Goal: Information Seeking & Learning: Learn about a topic

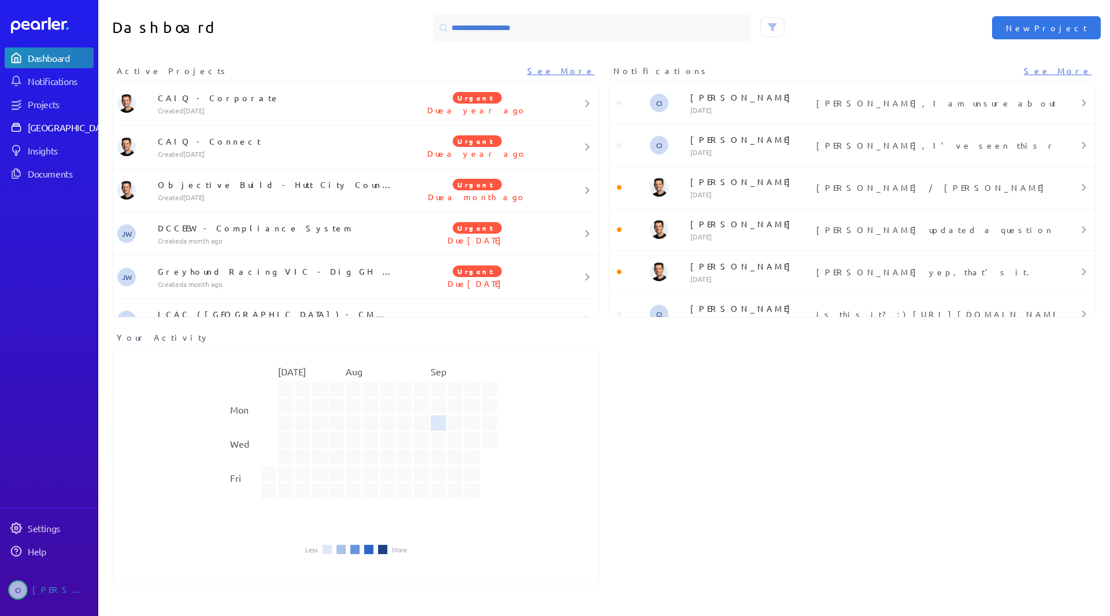
click at [62, 120] on link "[GEOGRAPHIC_DATA]" at bounding box center [49, 127] width 89 height 21
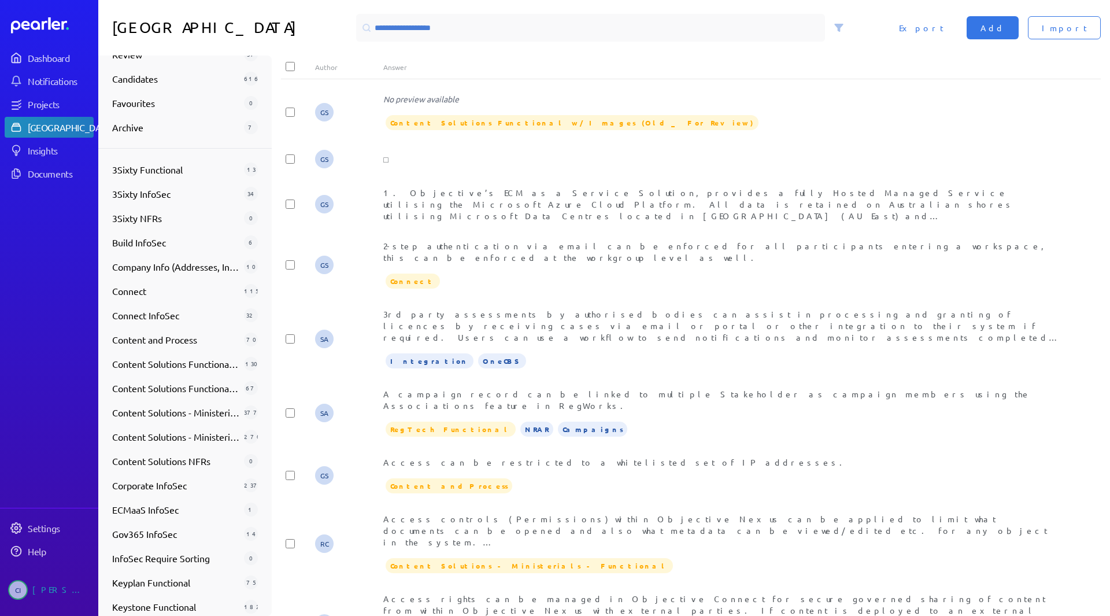
scroll to position [289, 0]
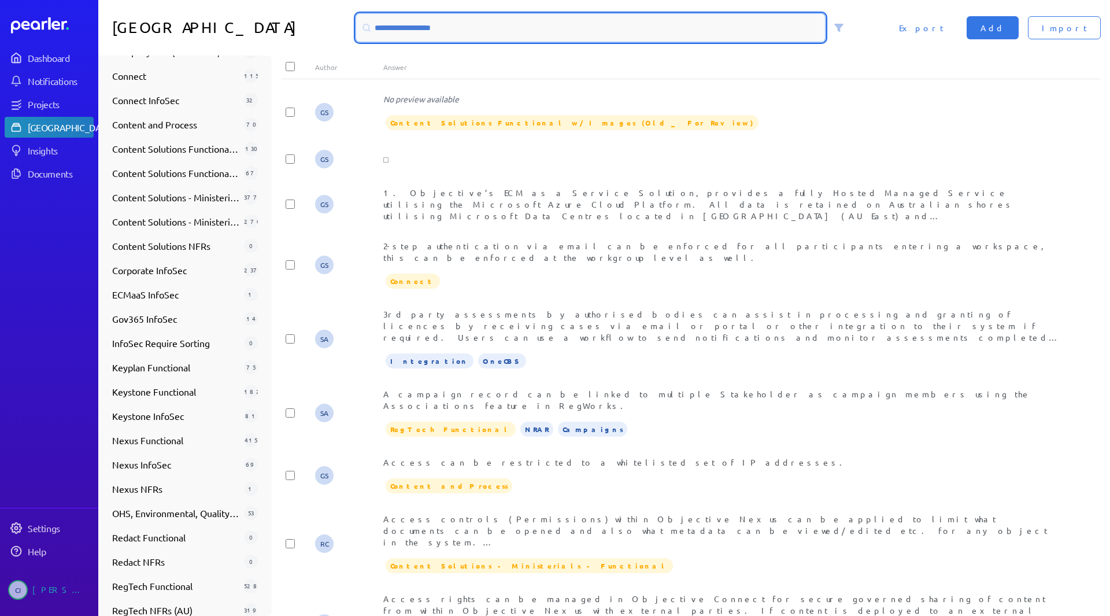
click at [480, 14] on input at bounding box center [590, 28] width 469 height 28
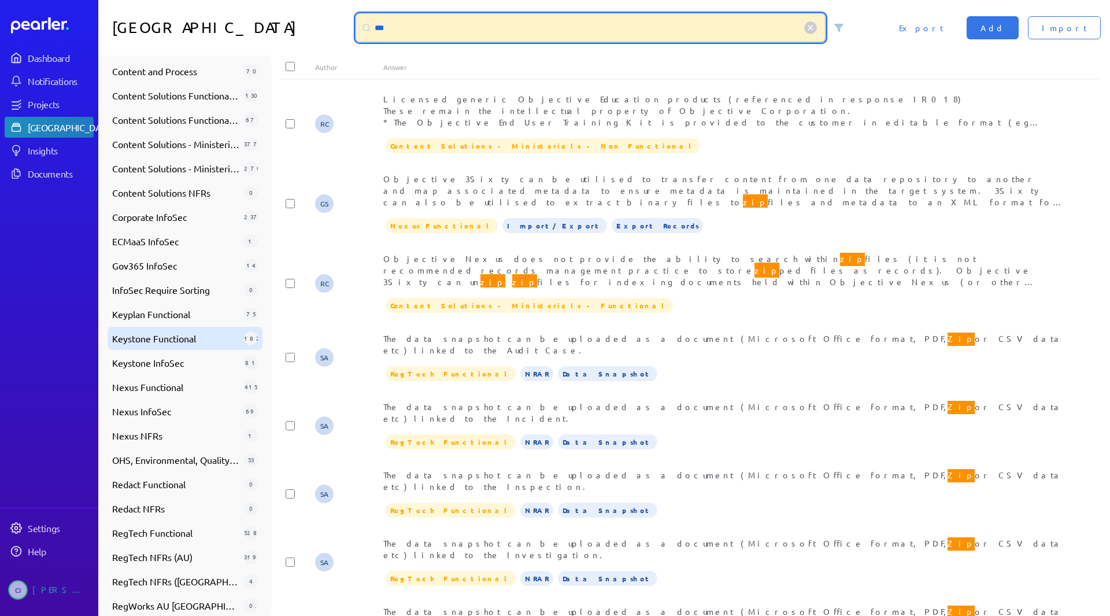
scroll to position [402, 0]
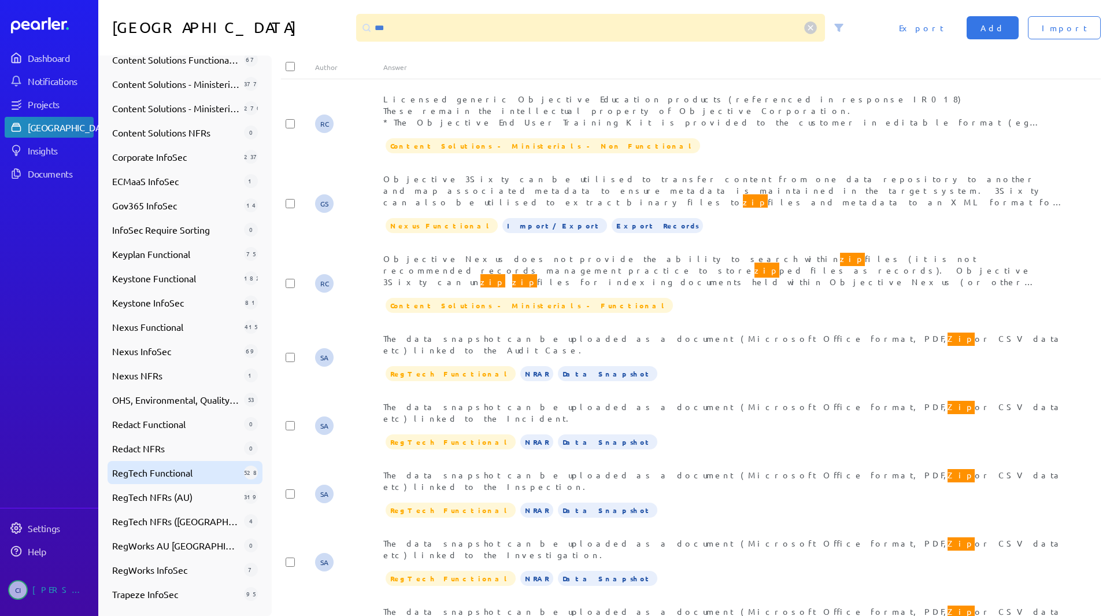
click at [176, 480] on div "RegTech Functional 528" at bounding box center [185, 472] width 155 height 23
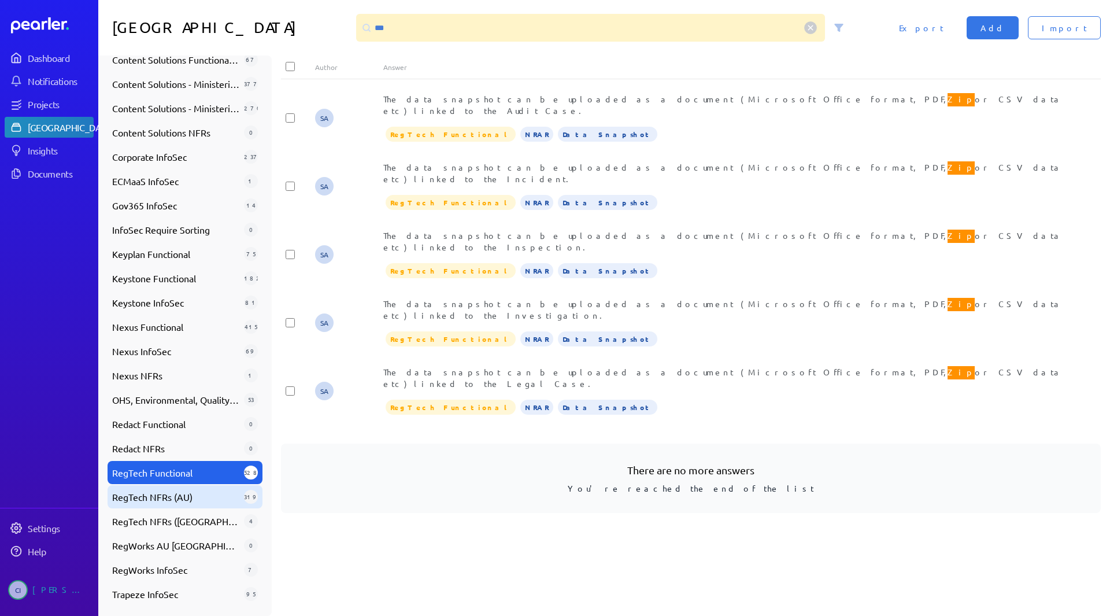
click at [183, 502] on span "RegTech NFRs (AU)" at bounding box center [175, 497] width 127 height 14
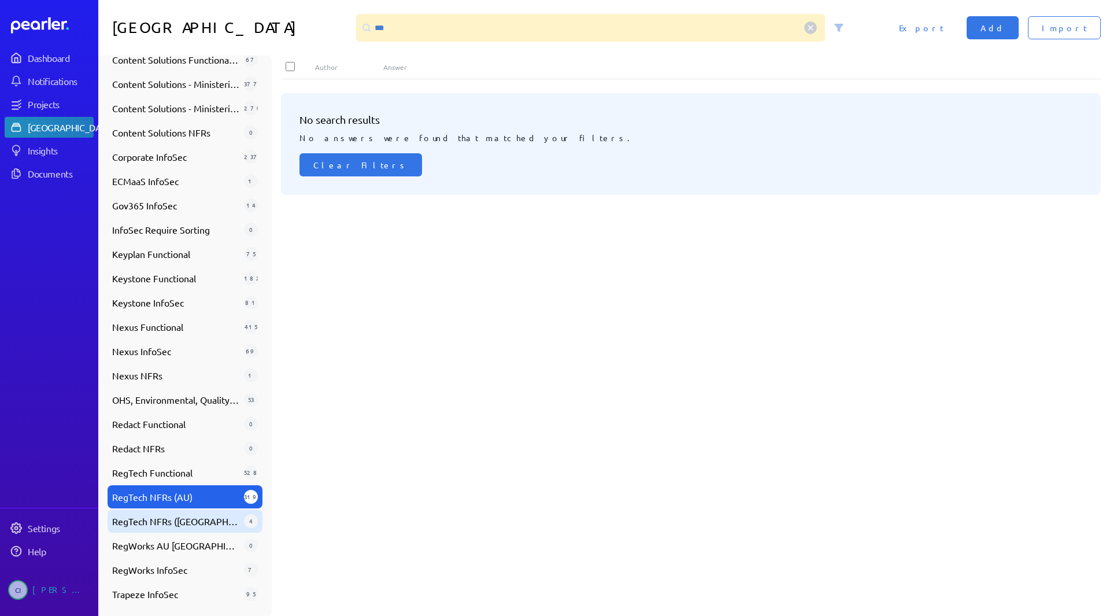
click at [175, 523] on span "RegTech NFRs (UK)" at bounding box center [175, 521] width 127 height 14
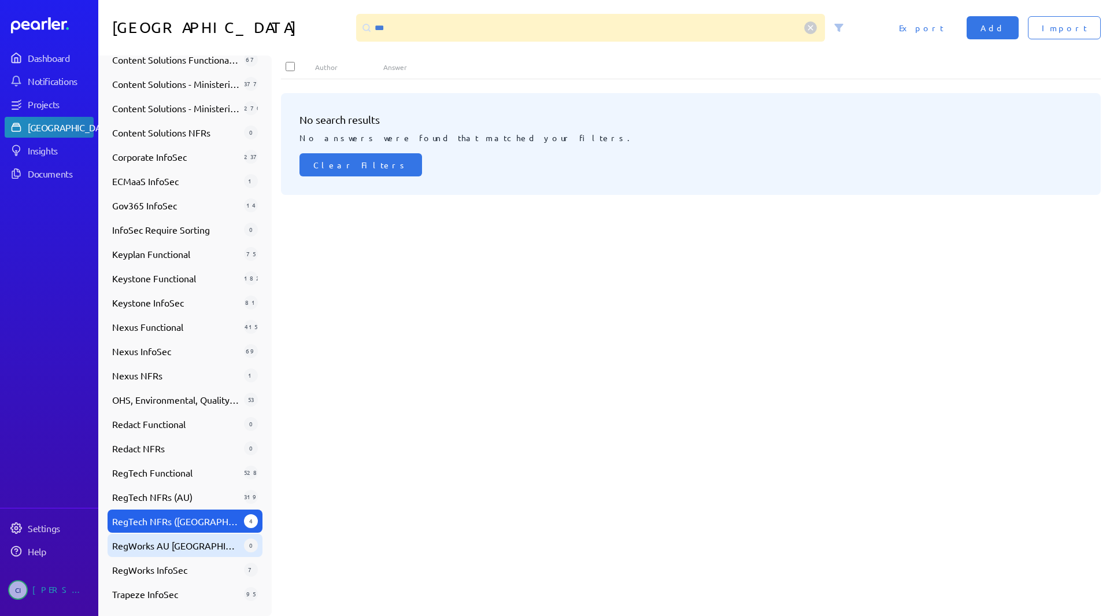
click at [165, 542] on span "RegWorks AU NZ" at bounding box center [175, 545] width 127 height 14
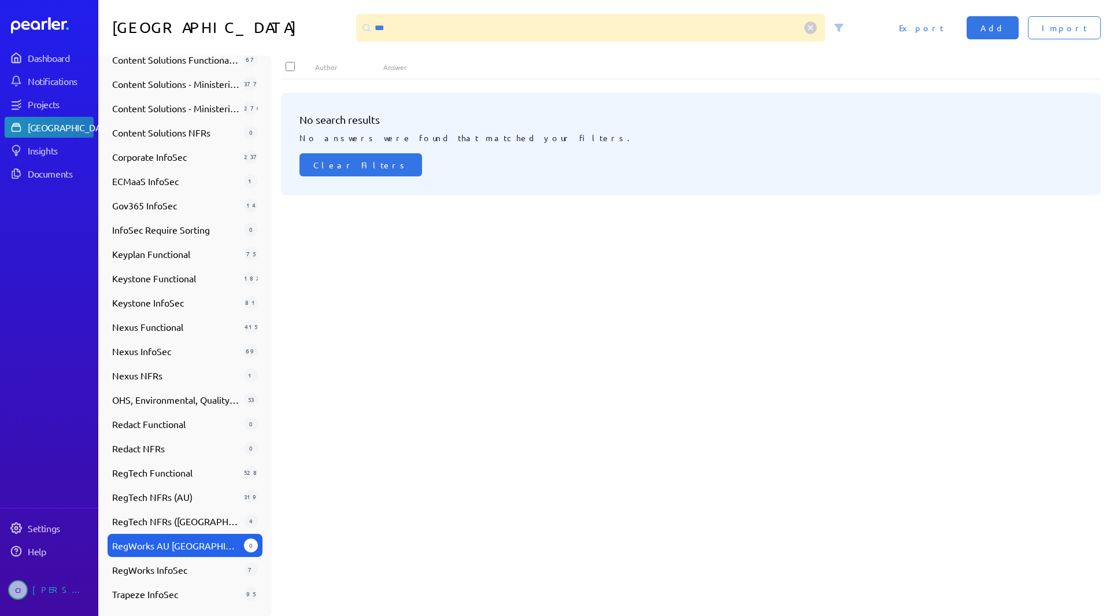
drag, startPoint x: 413, startPoint y: 10, endPoint x: 402, endPoint y: 17, distance: 12.2
click at [402, 13] on div "Answer Library *** Import Add Export" at bounding box center [604, 28] width 1012 height 56
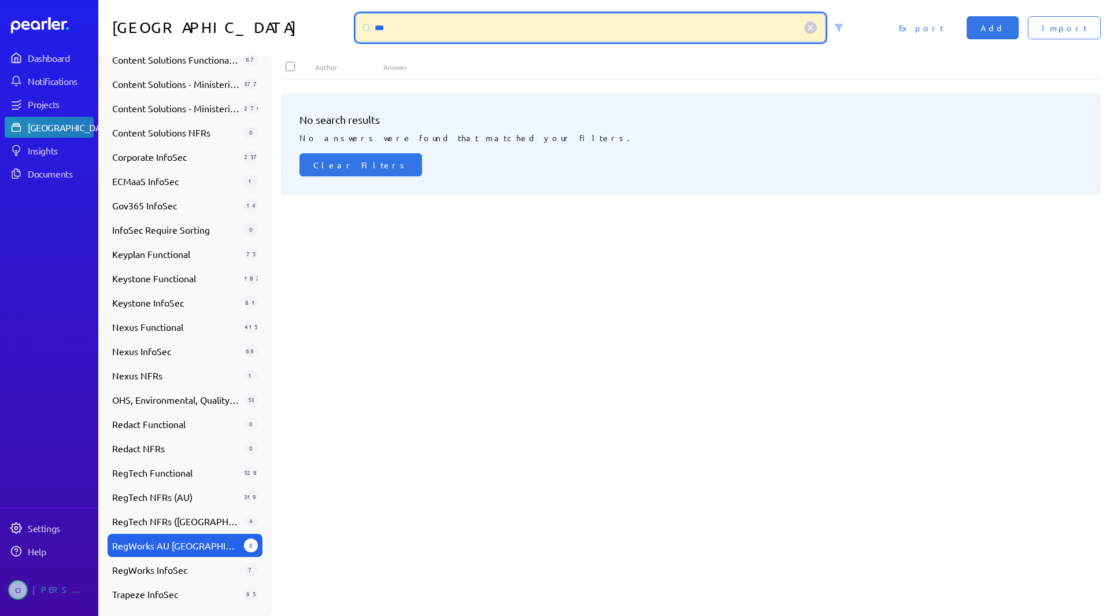
drag, startPoint x: 413, startPoint y: 23, endPoint x: 283, endPoint y: 21, distance: 129.5
click at [283, 21] on div "Answer Library *** Import Add Export" at bounding box center [604, 28] width 1012 height 56
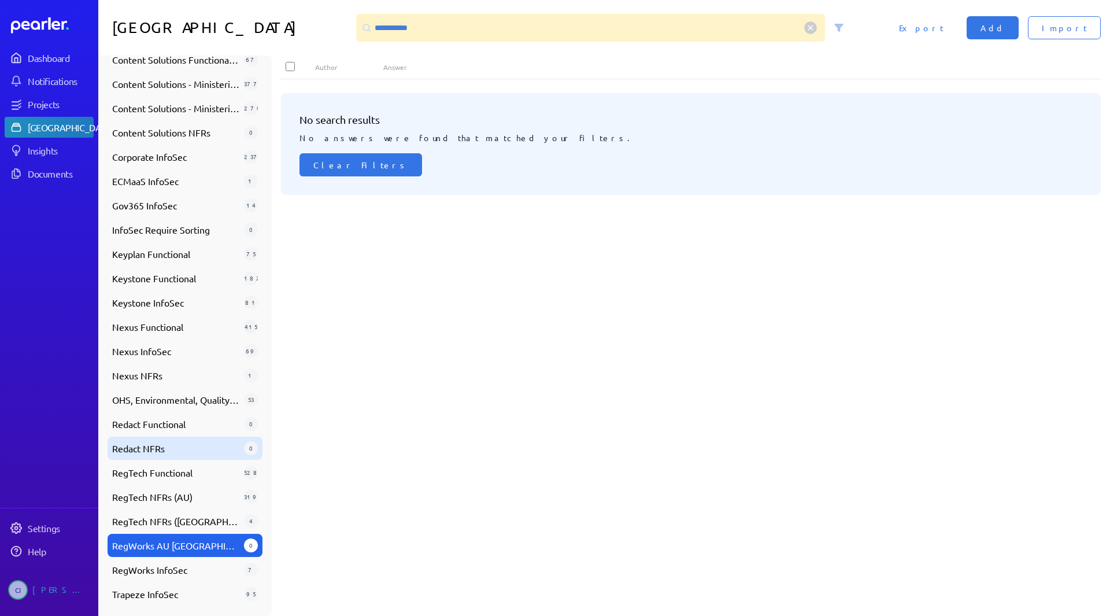
click at [175, 459] on div "Redact NFRs 0" at bounding box center [185, 448] width 155 height 23
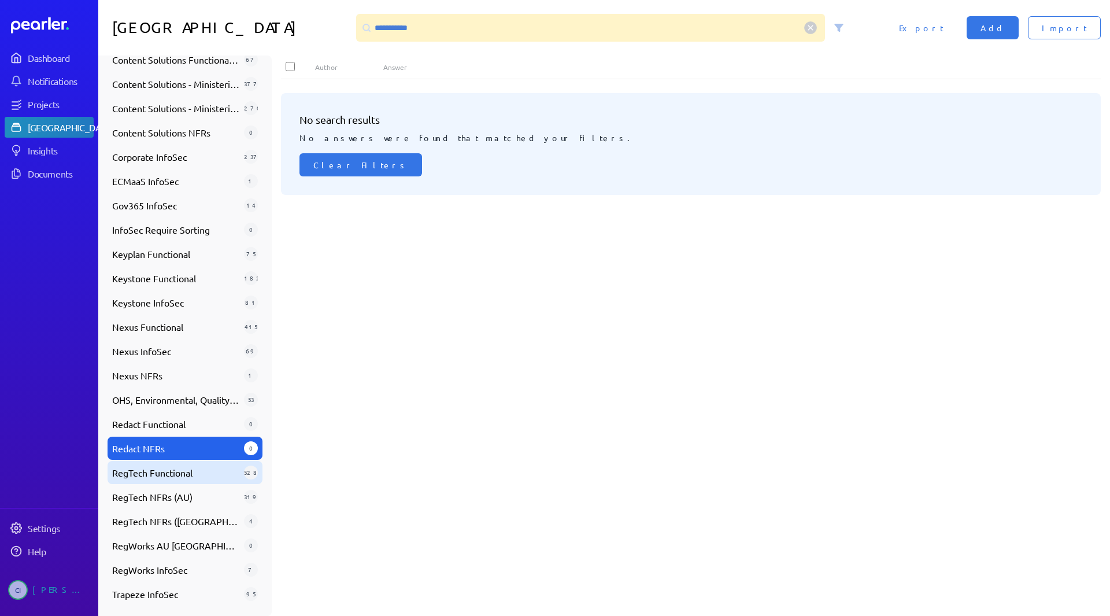
click at [178, 469] on span "RegTech Functional" at bounding box center [175, 472] width 127 height 14
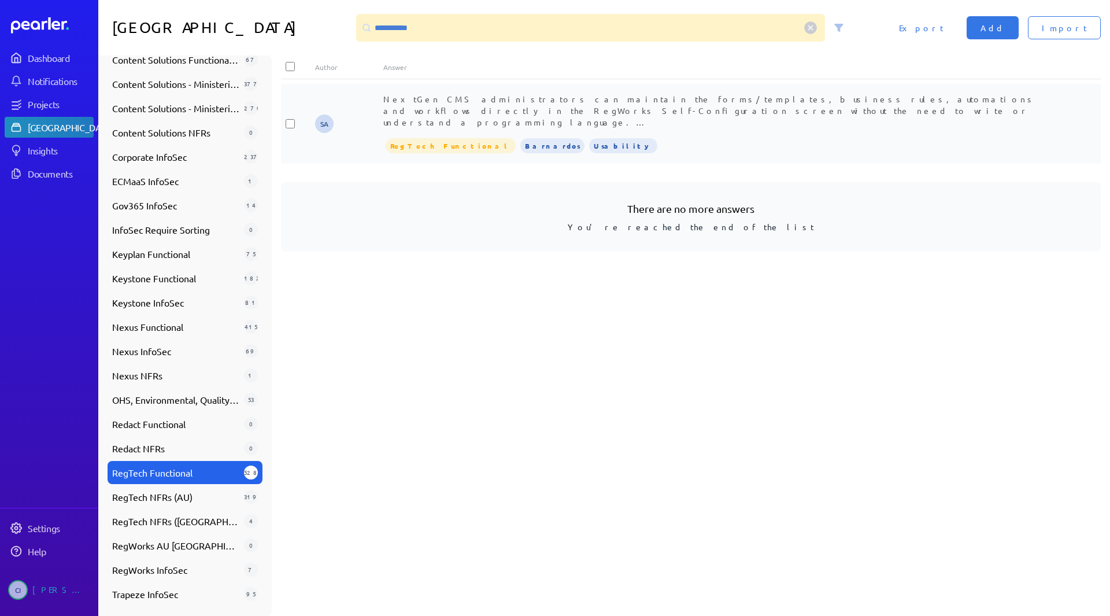
click at [893, 120] on div "NextGen CMS administrators can maintain the forms/templates, business rules, au…" at bounding box center [724, 110] width 683 height 35
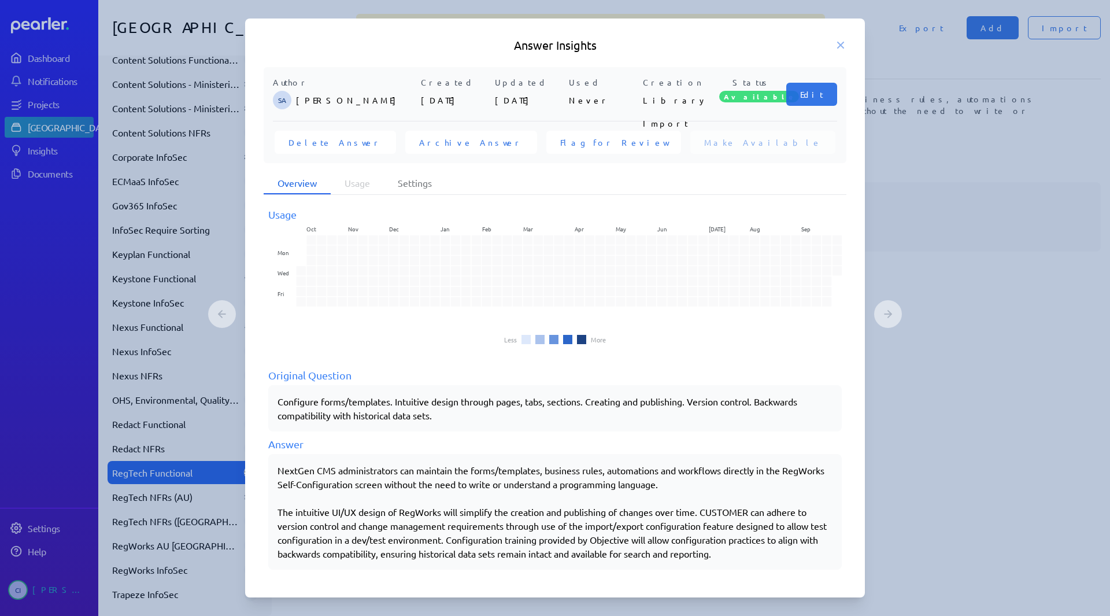
scroll to position [3, 0]
click at [848, 47] on div "Answer Insights" at bounding box center [555, 45] width 620 height 16
click at [845, 45] on icon at bounding box center [841, 45] width 12 height 12
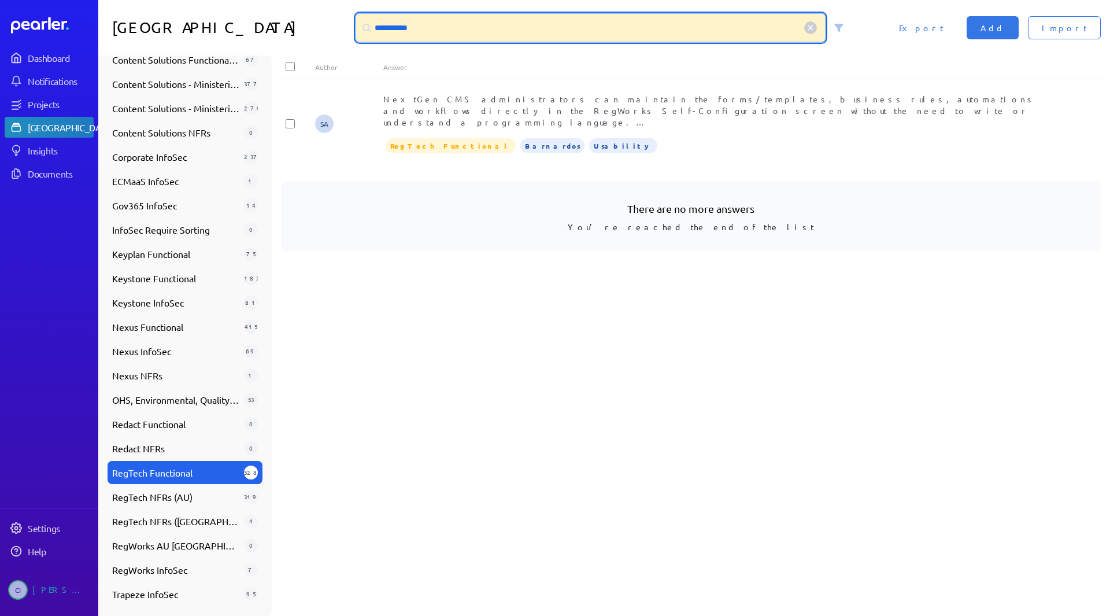
drag, startPoint x: 492, startPoint y: 35, endPoint x: 362, endPoint y: 18, distance: 131.2
click at [367, 20] on div "**********" at bounding box center [590, 28] width 469 height 28
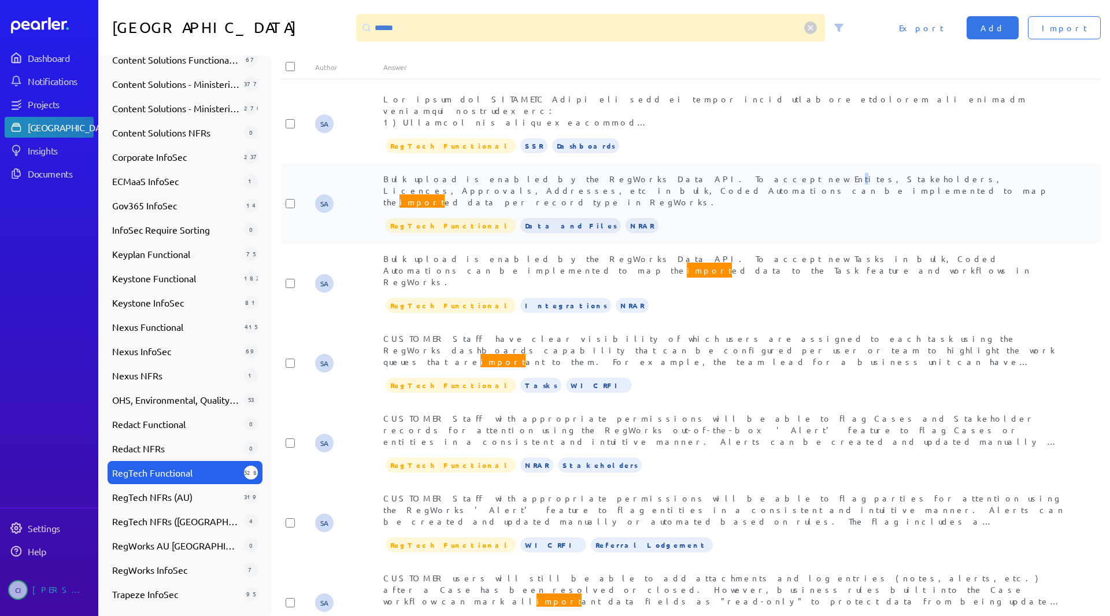
click at [629, 169] on div "SA Bulk upload is enabled by the RegWorks Data API. To accept new Entites, Stak…" at bounding box center [691, 204] width 820 height 80
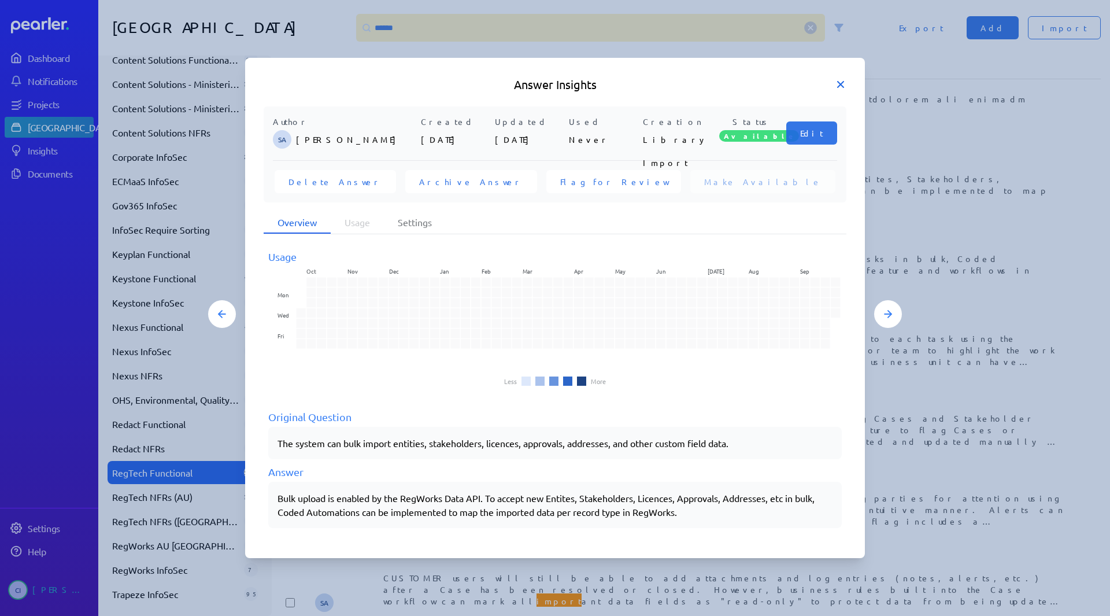
click at [844, 87] on icon at bounding box center [841, 85] width 6 height 6
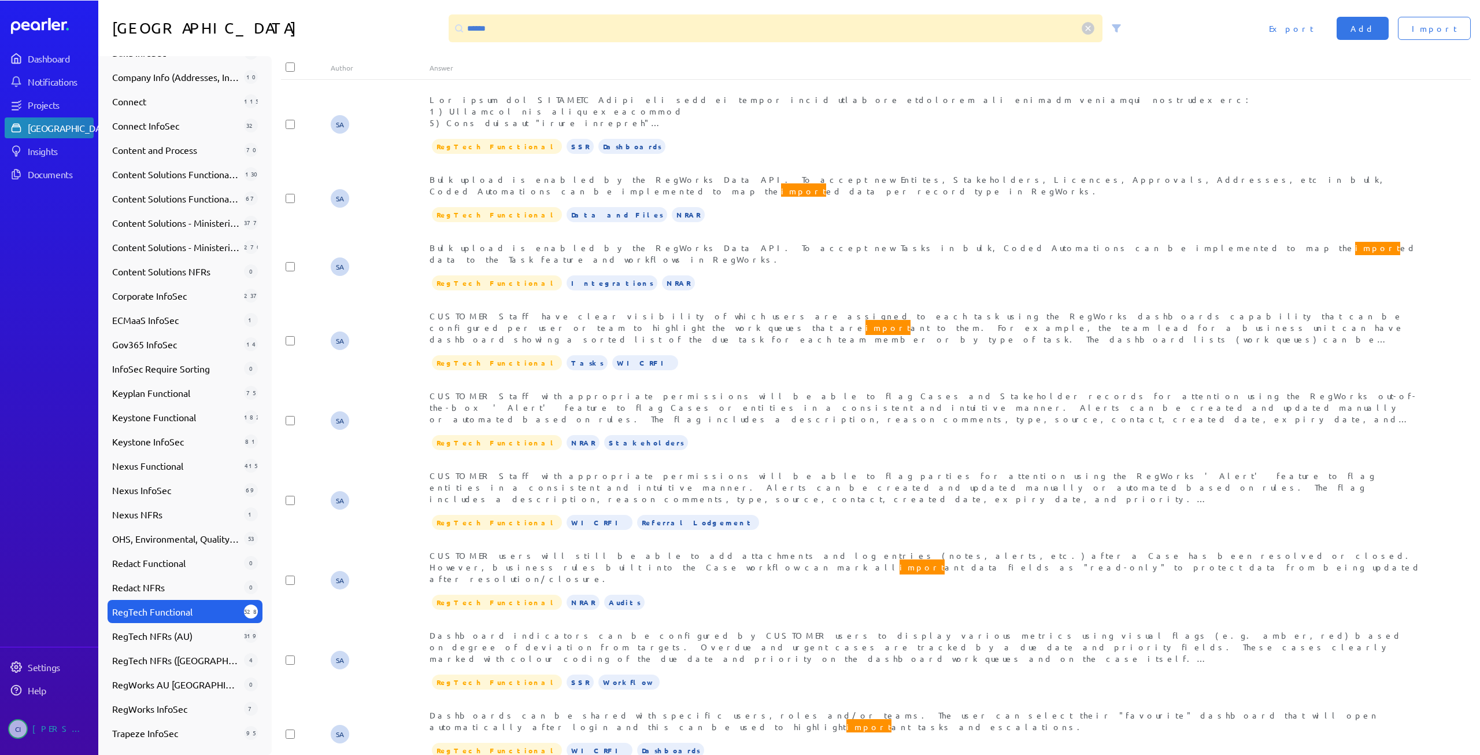
scroll to position [263, 0]
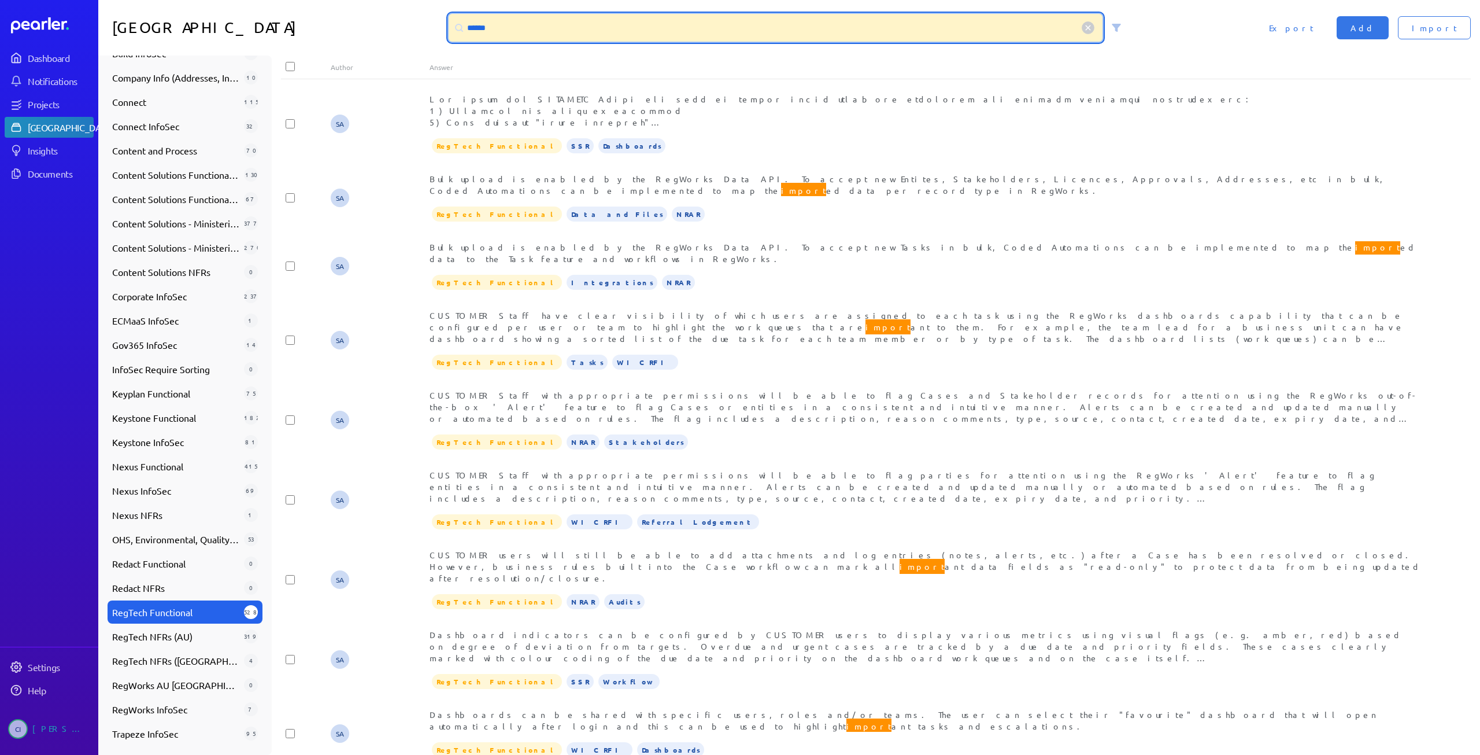
drag, startPoint x: 586, startPoint y: 26, endPoint x: 375, endPoint y: 60, distance: 213.8
click at [375, 60] on div "Answer Library ****** Import Add Export Collections Available Answers 3601 Revi…" at bounding box center [789, 377] width 1382 height 755
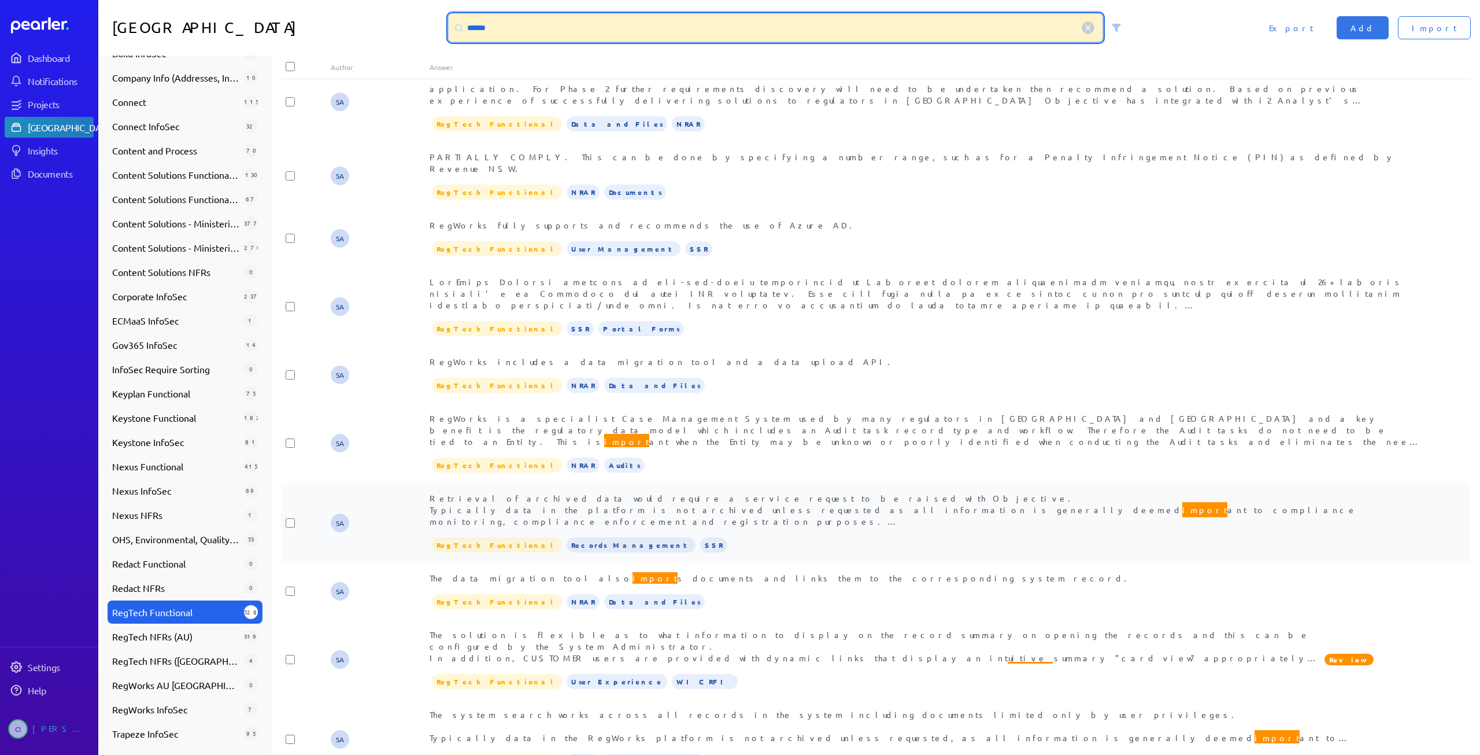
scroll to position [1503, 0]
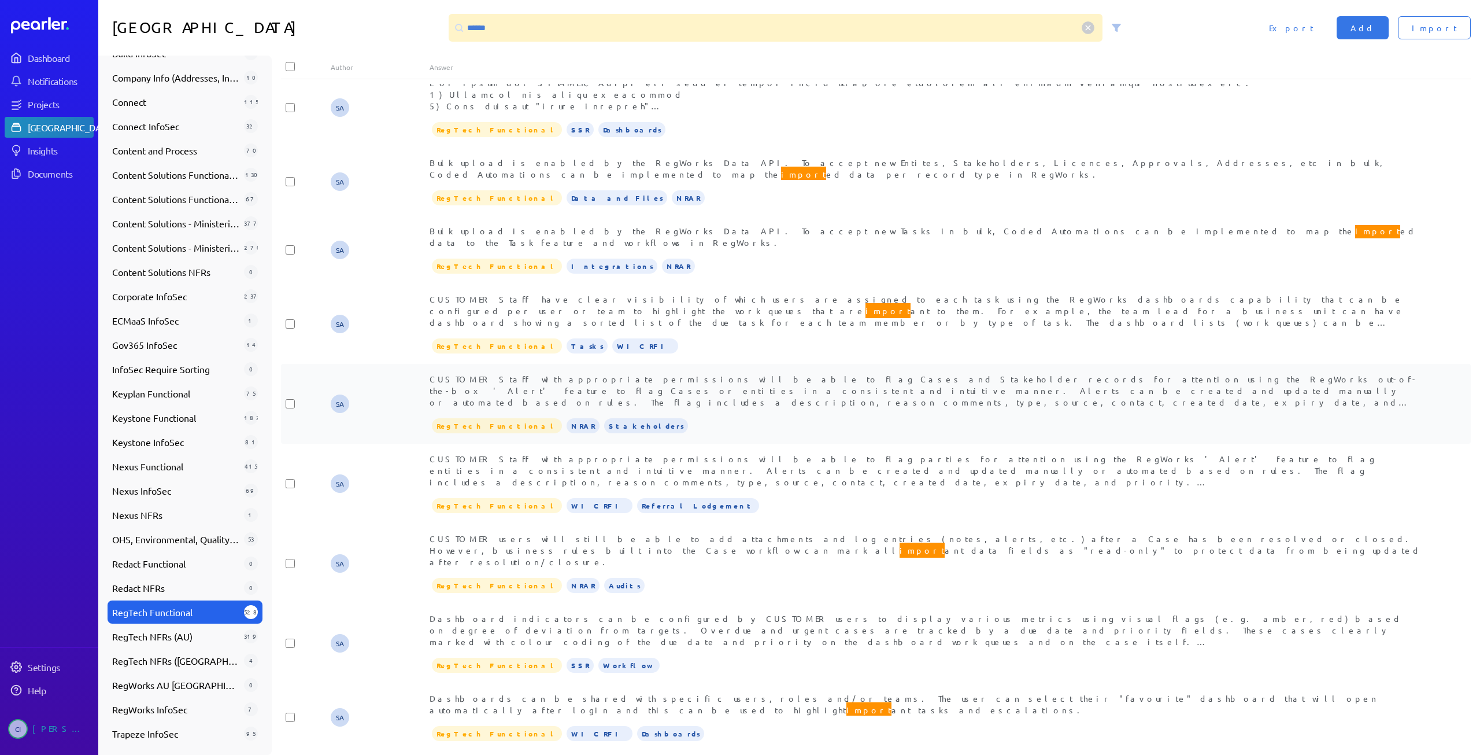
scroll to position [0, 0]
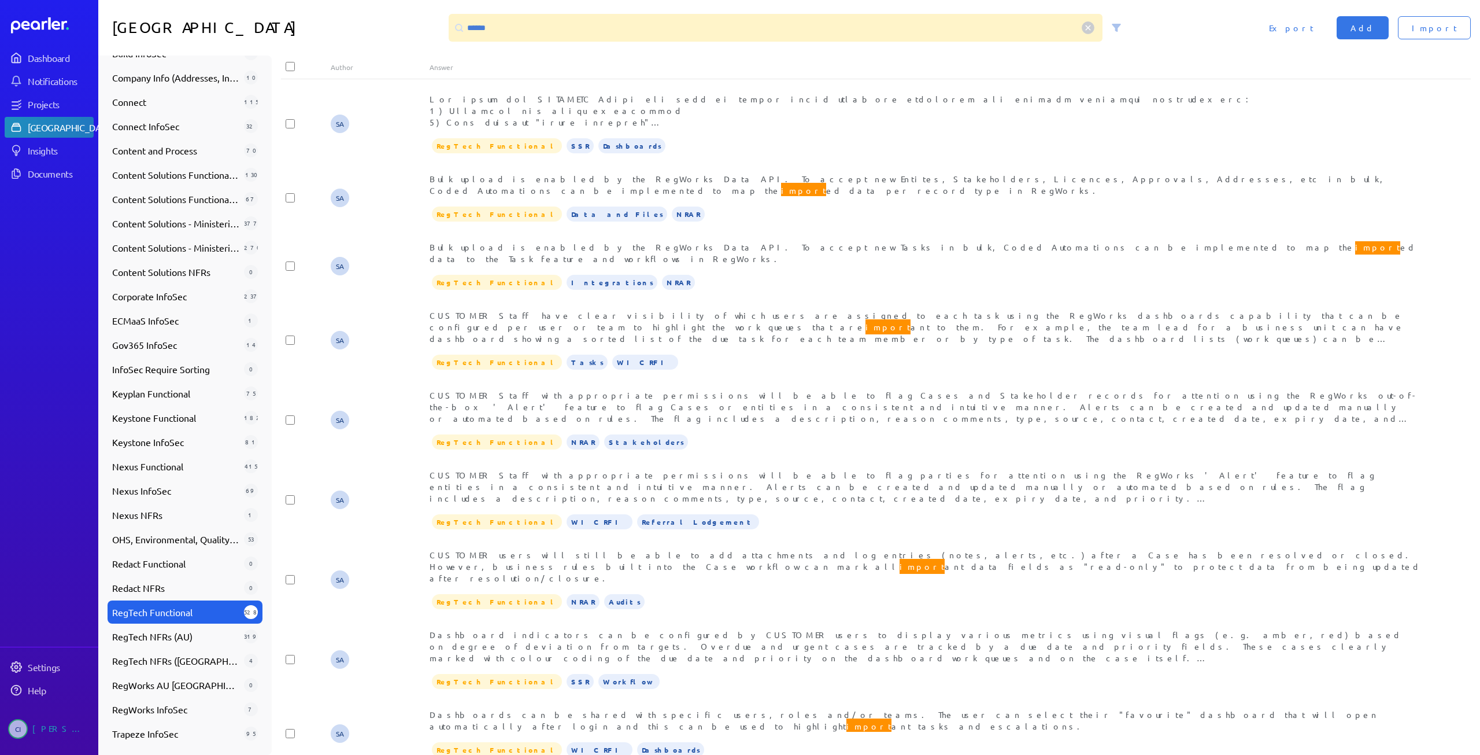
drag, startPoint x: 459, startPoint y: 26, endPoint x: 466, endPoint y: 29, distance: 8.3
click at [459, 26] on icon at bounding box center [458, 27] width 9 height 9
click at [466, 29] on div at bounding box center [459, 27] width 21 height 21
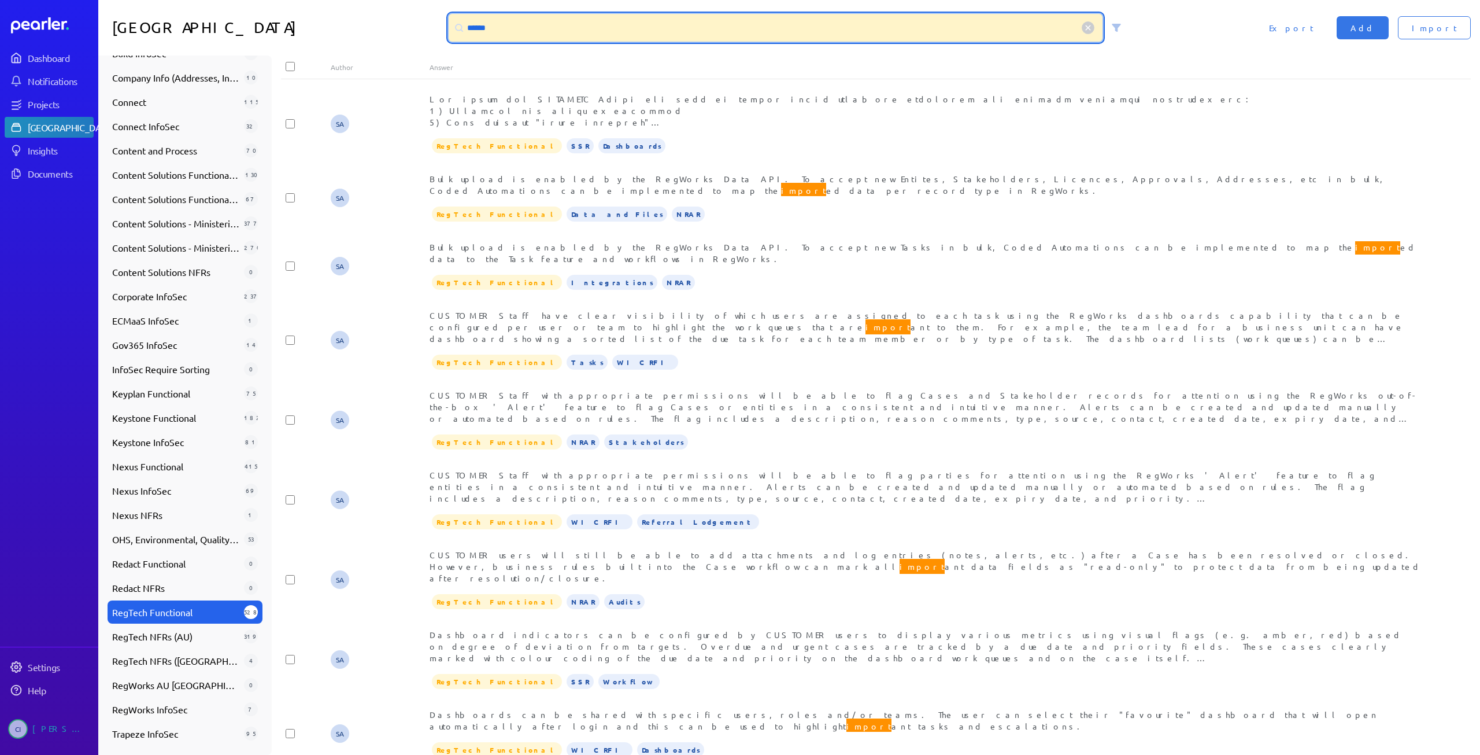
click at [487, 35] on input "******" at bounding box center [776, 28] width 654 height 28
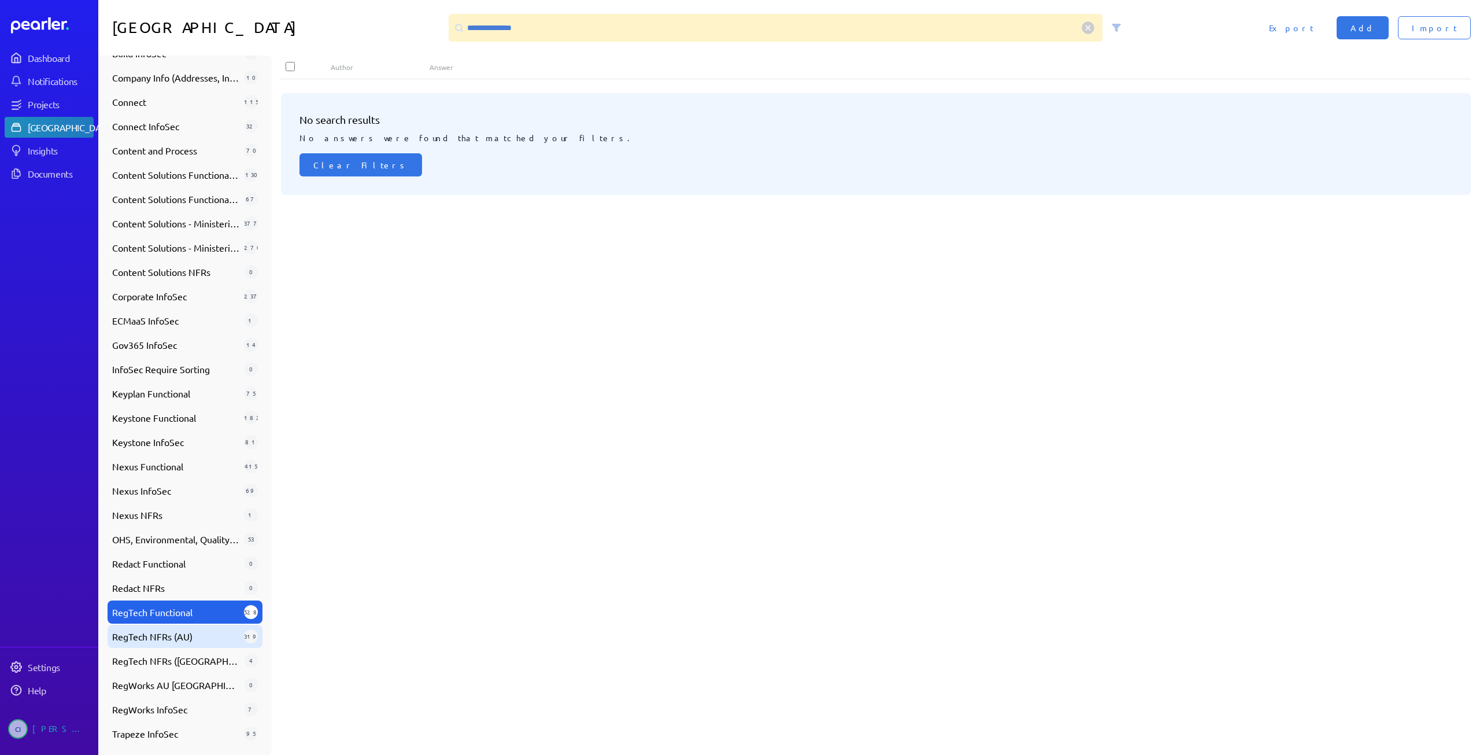
click at [178, 615] on span "RegTech NFRs (AU)" at bounding box center [175, 636] width 127 height 14
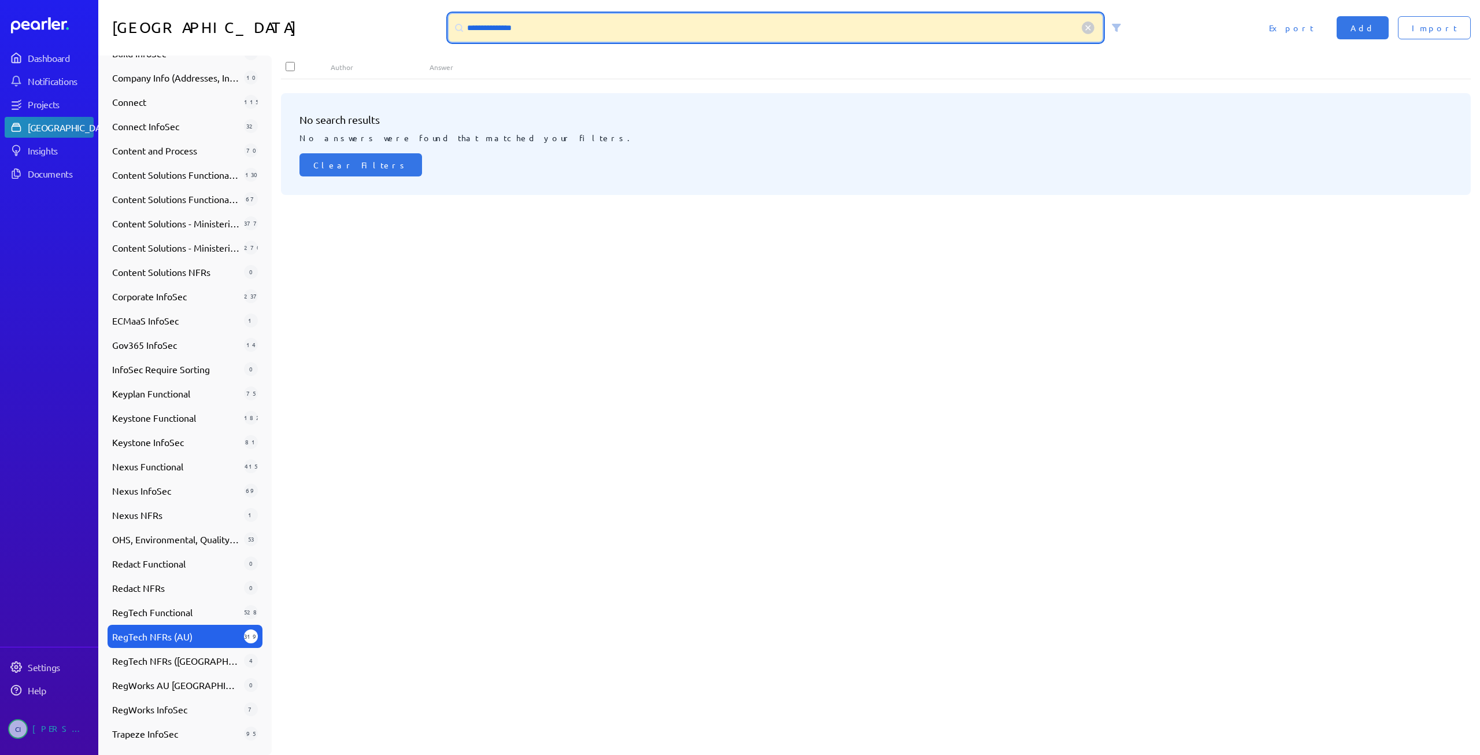
click at [524, 20] on input "**********" at bounding box center [776, 28] width 654 height 28
click at [522, 26] on input "**********" at bounding box center [776, 28] width 654 height 28
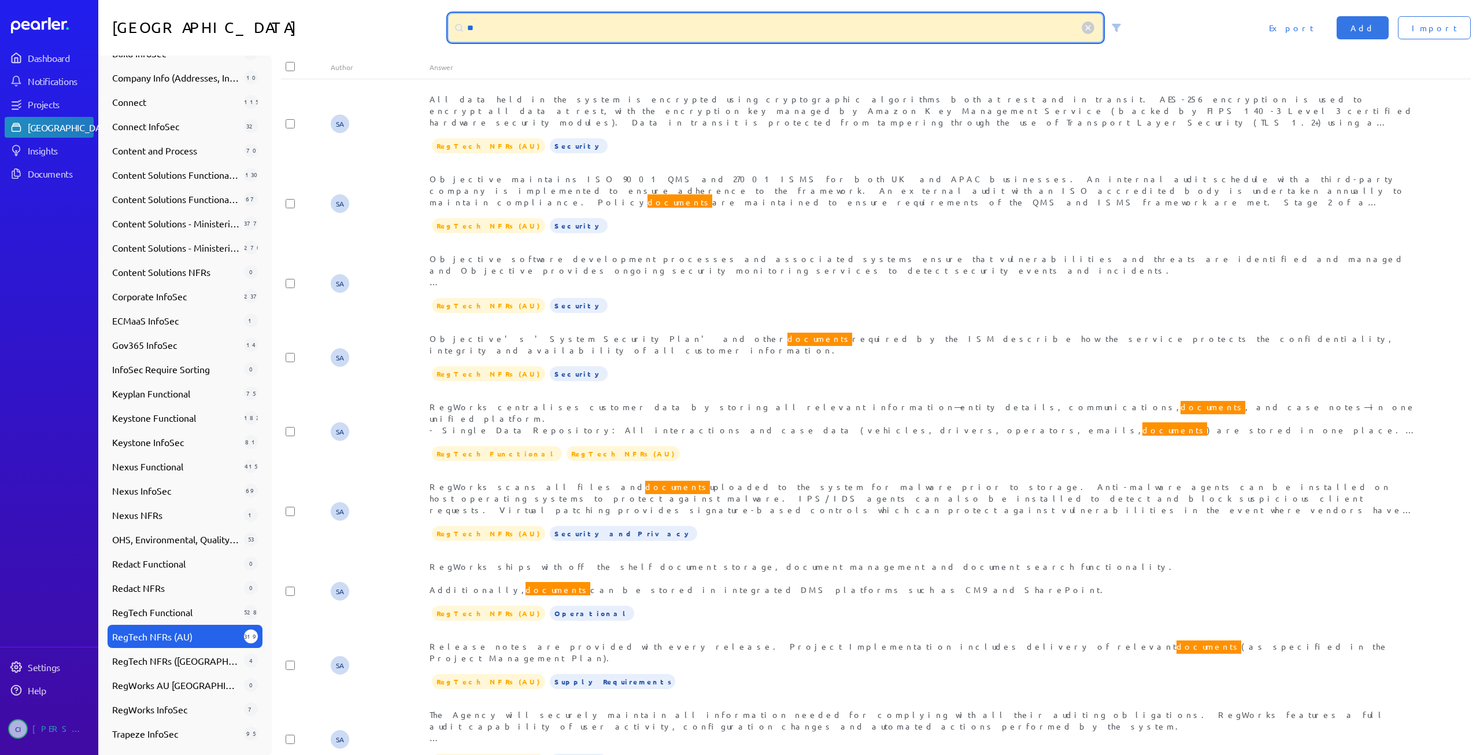
type input "*"
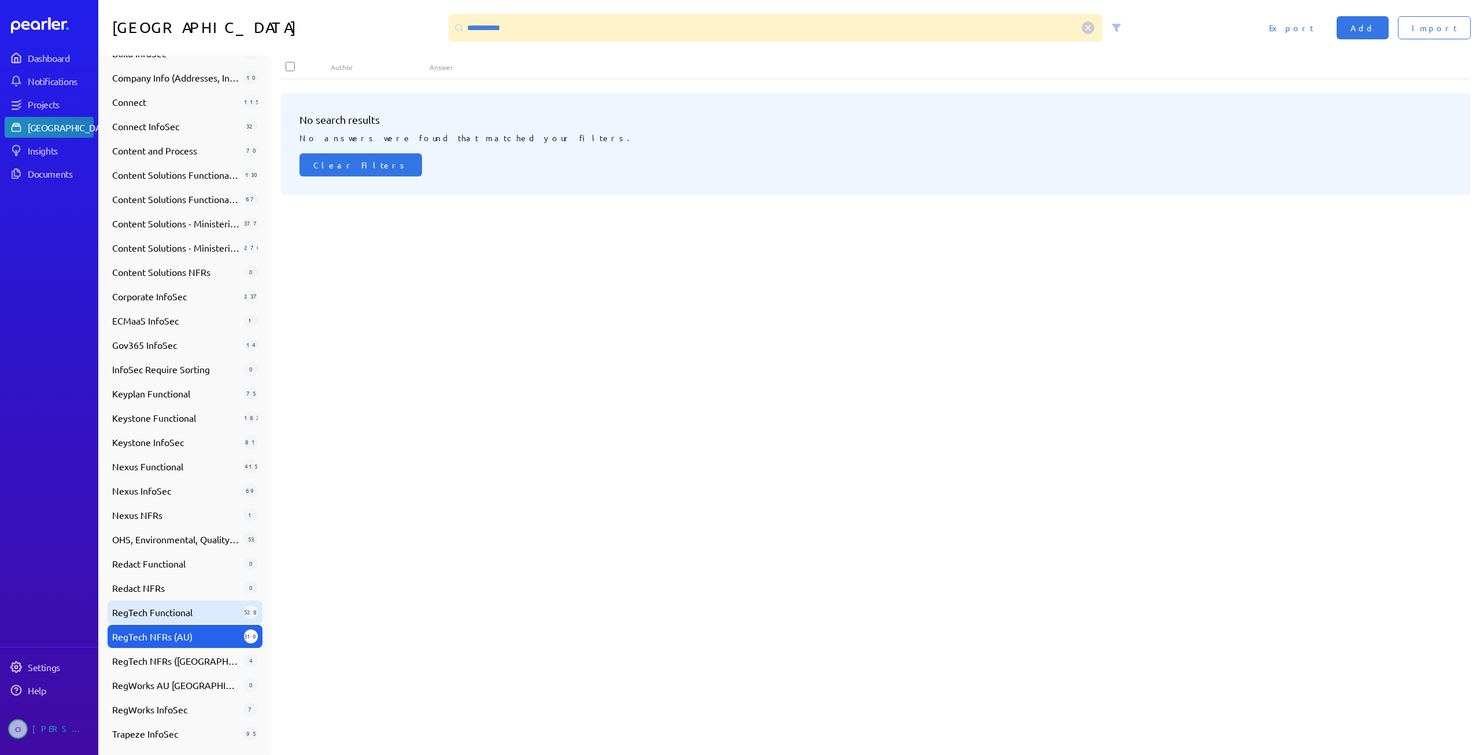
click at [188, 605] on span "RegTech Functional" at bounding box center [175, 612] width 127 height 14
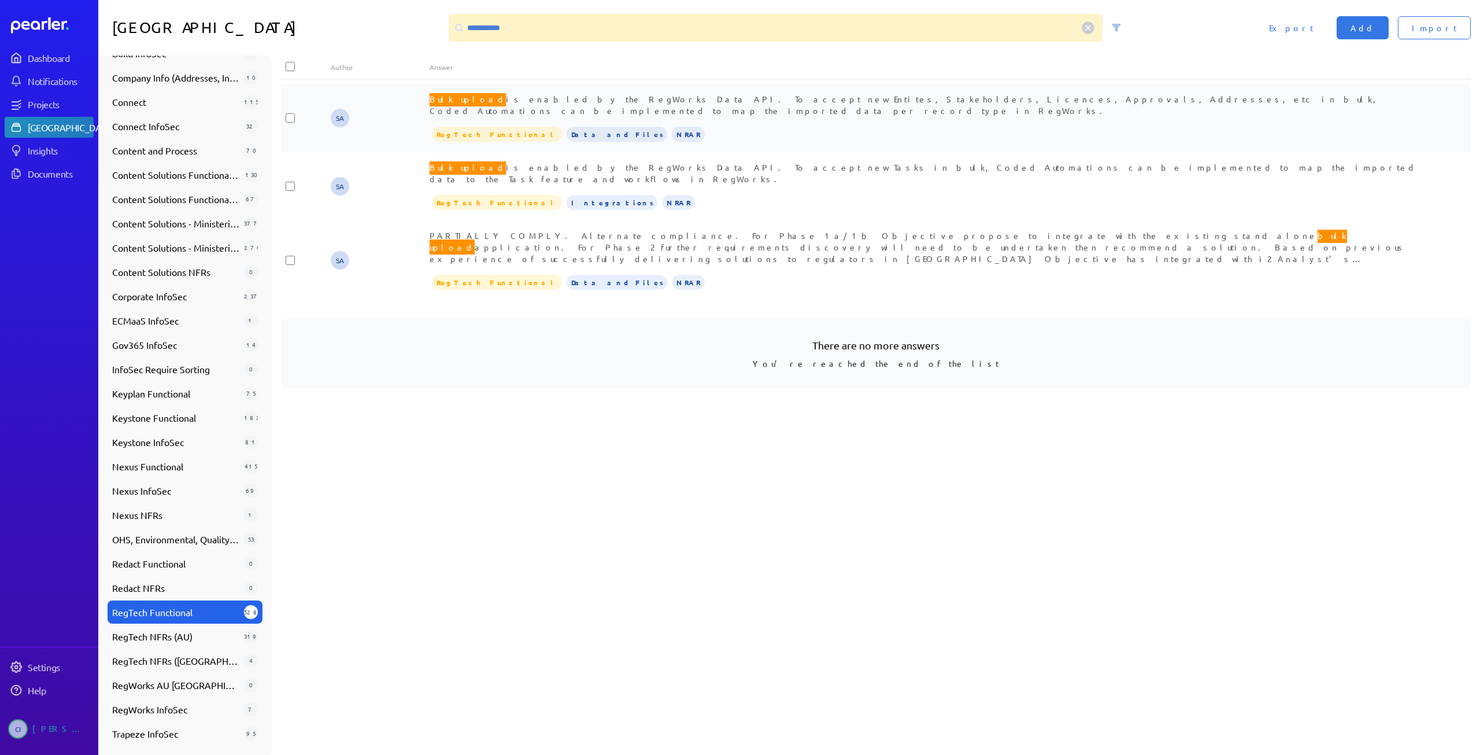
click at [785, 95] on span "Bulk upload is enabled by the RegWorks Data API. To accept new Entites, Stakeho…" at bounding box center [904, 103] width 948 height 24
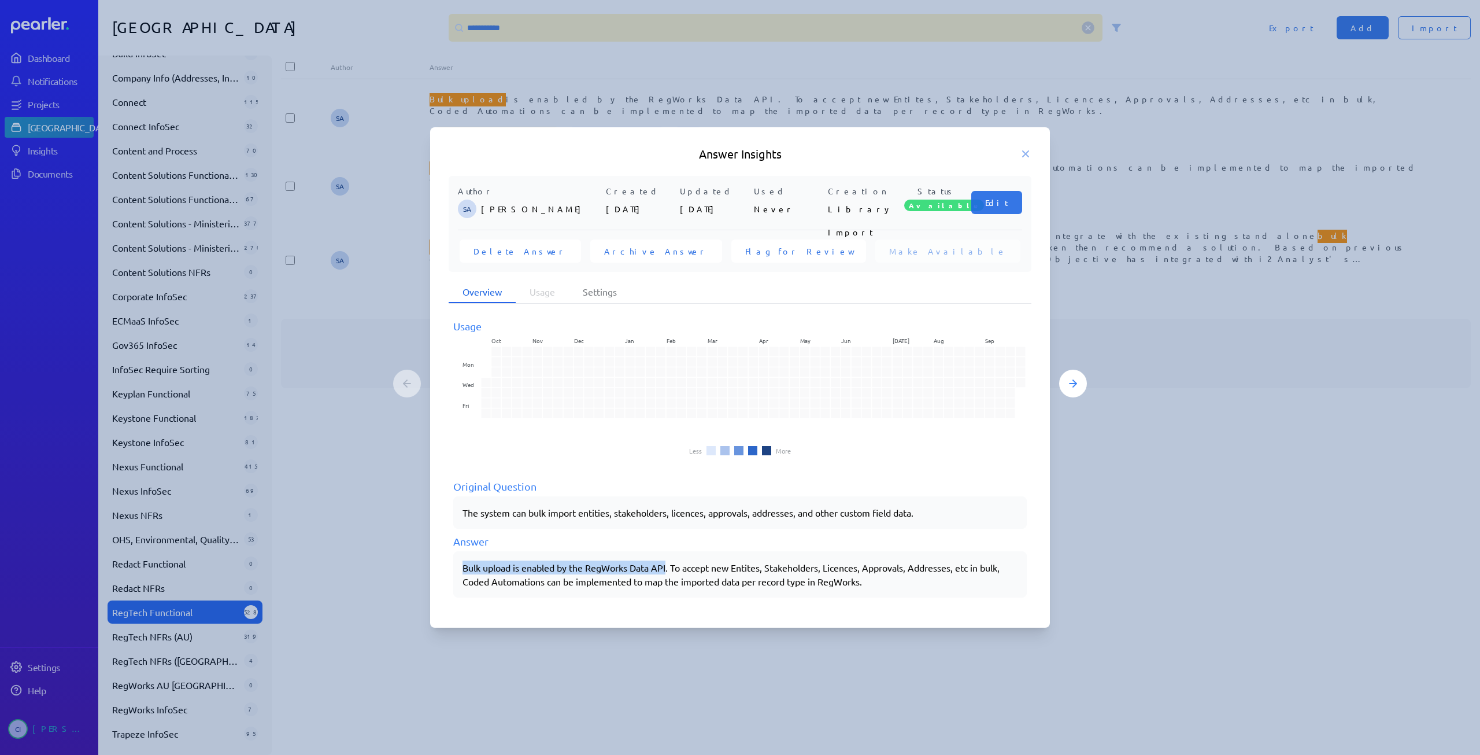
drag, startPoint x: 463, startPoint y: 564, endPoint x: 669, endPoint y: 564, distance: 206.4
click at [669, 564] on div "Bulk upload is enabled by the RegWorks Data API. To accept new Entites, Stakeho…" at bounding box center [740, 574] width 555 height 28
copy div "Bulk upload is enabled by the RegWorks Data API"
click at [1028, 158] on icon at bounding box center [1026, 154] width 12 height 12
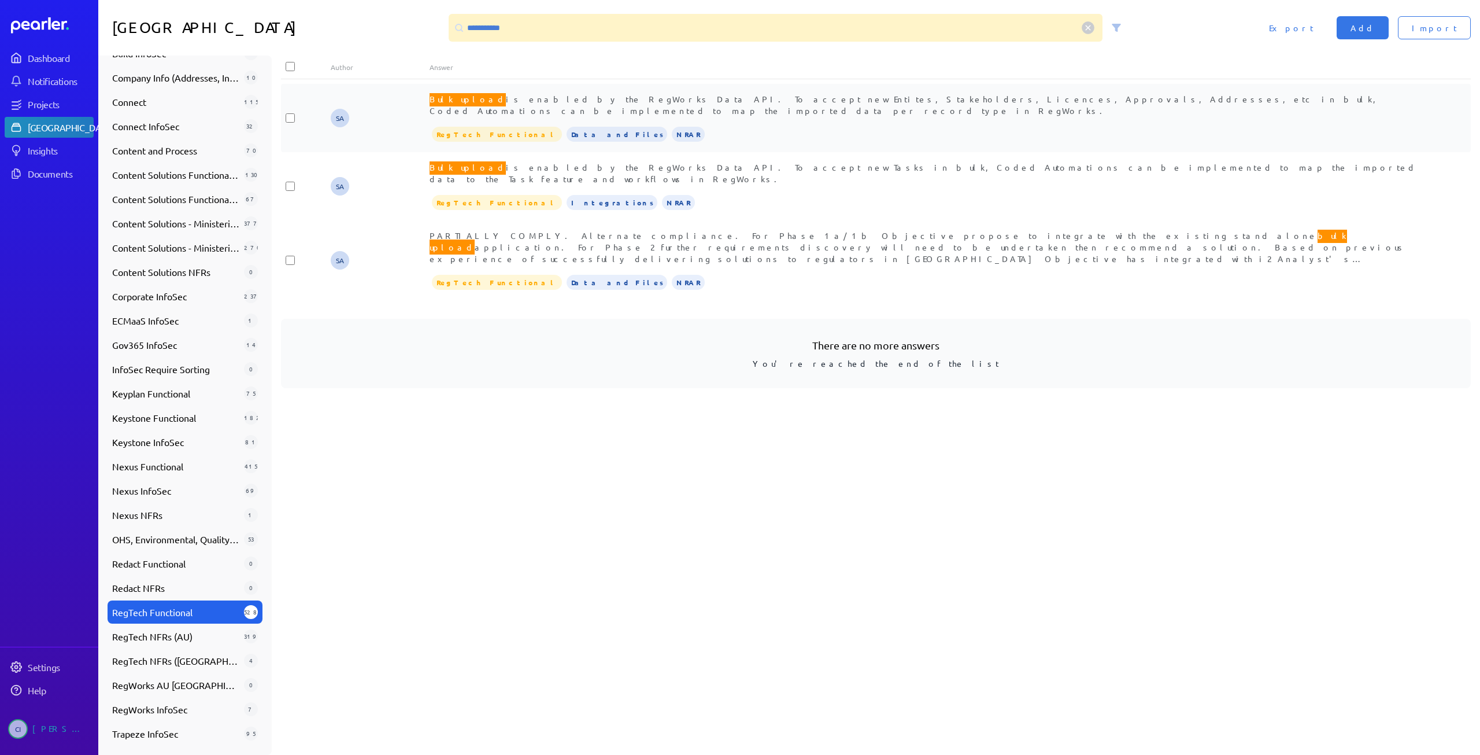
click at [593, 97] on span "Bulk upload is enabled by the RegWorks Data API. To accept new Entites, Stakeho…" at bounding box center [904, 103] width 948 height 24
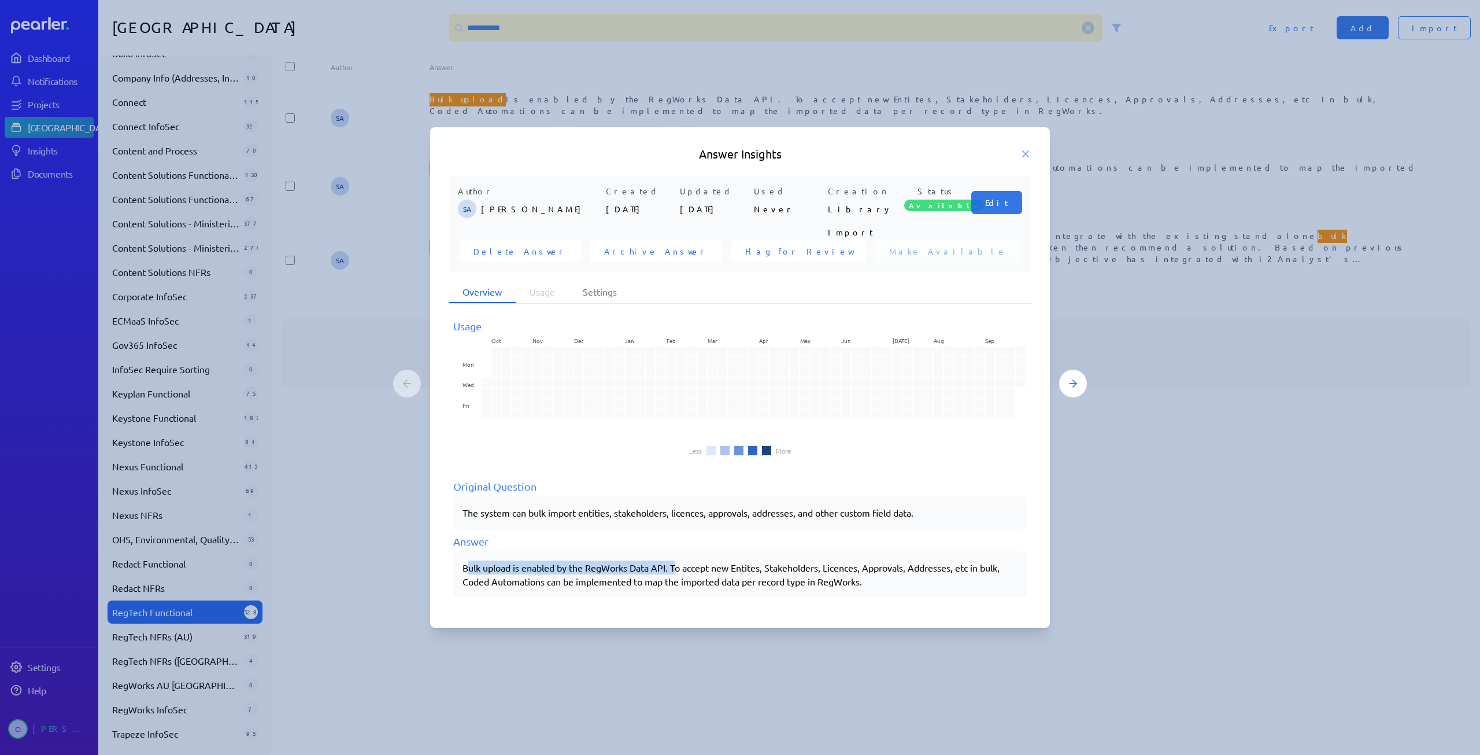
drag, startPoint x: 475, startPoint y: 567, endPoint x: 673, endPoint y: 563, distance: 197.8
click at [676, 561] on div "Bulk upload is enabled by the RegWorks Data API. To accept new Entites, Stakeho…" at bounding box center [740, 574] width 555 height 28
click at [649, 570] on div "Bulk upload is enabled by the RegWorks Data API. To accept new Entites, Stakeho…" at bounding box center [740, 574] width 555 height 28
drag, startPoint x: 461, startPoint y: 567, endPoint x: 698, endPoint y: 565, distance: 237.1
click at [698, 565] on div "Bulk upload is enabled by the RegWorks Data API. To accept new Entites, Stakeho…" at bounding box center [740, 574] width 574 height 46
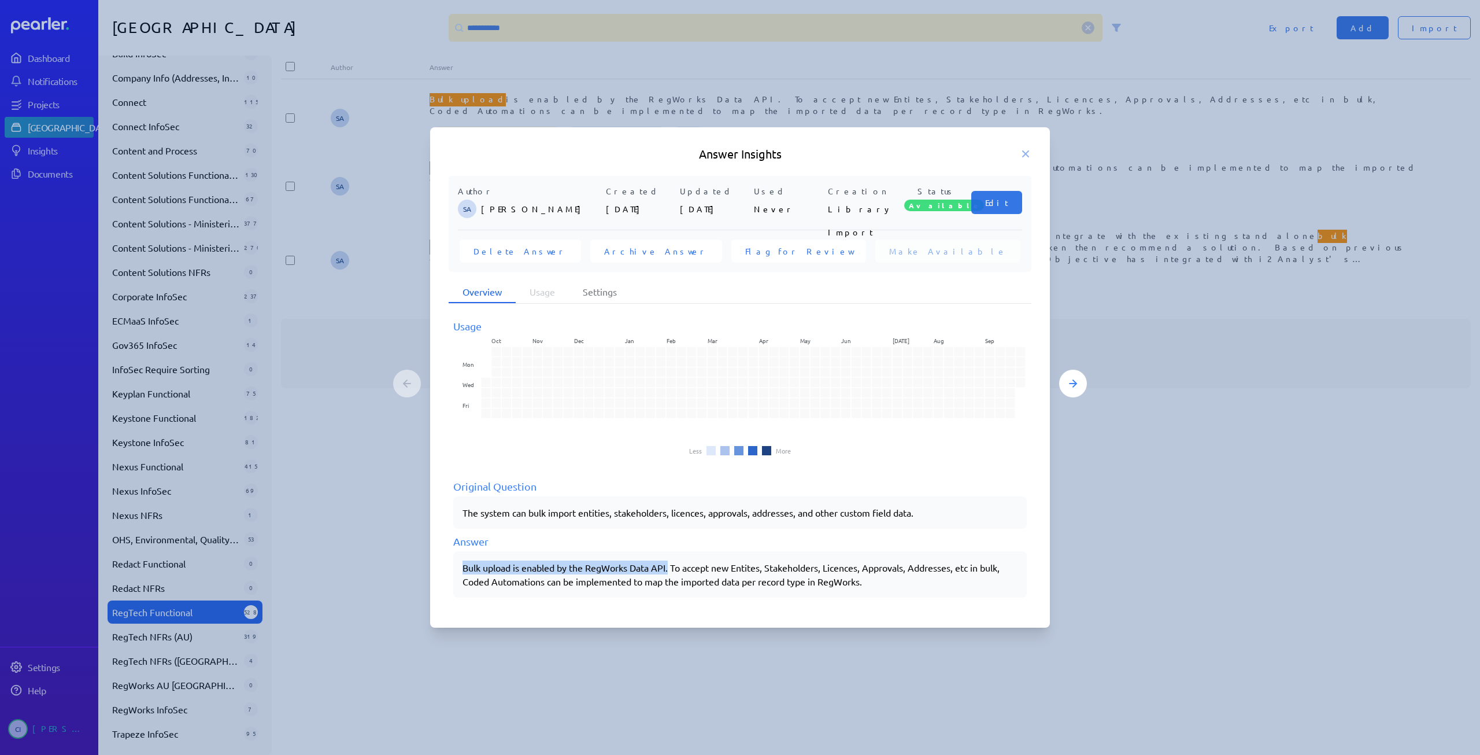
drag, startPoint x: 671, startPoint y: 567, endPoint x: 446, endPoint y: 557, distance: 224.6
click at [447, 557] on div "Author SA Steve Ackermann Created 8th Apr 2024 Updated 8th Apr 2024 Used Never …" at bounding box center [740, 393] width 620 height 435
copy div "Bulk upload is enabled by the RegWorks Data API."
click at [1030, 150] on icon at bounding box center [1026, 154] width 12 height 12
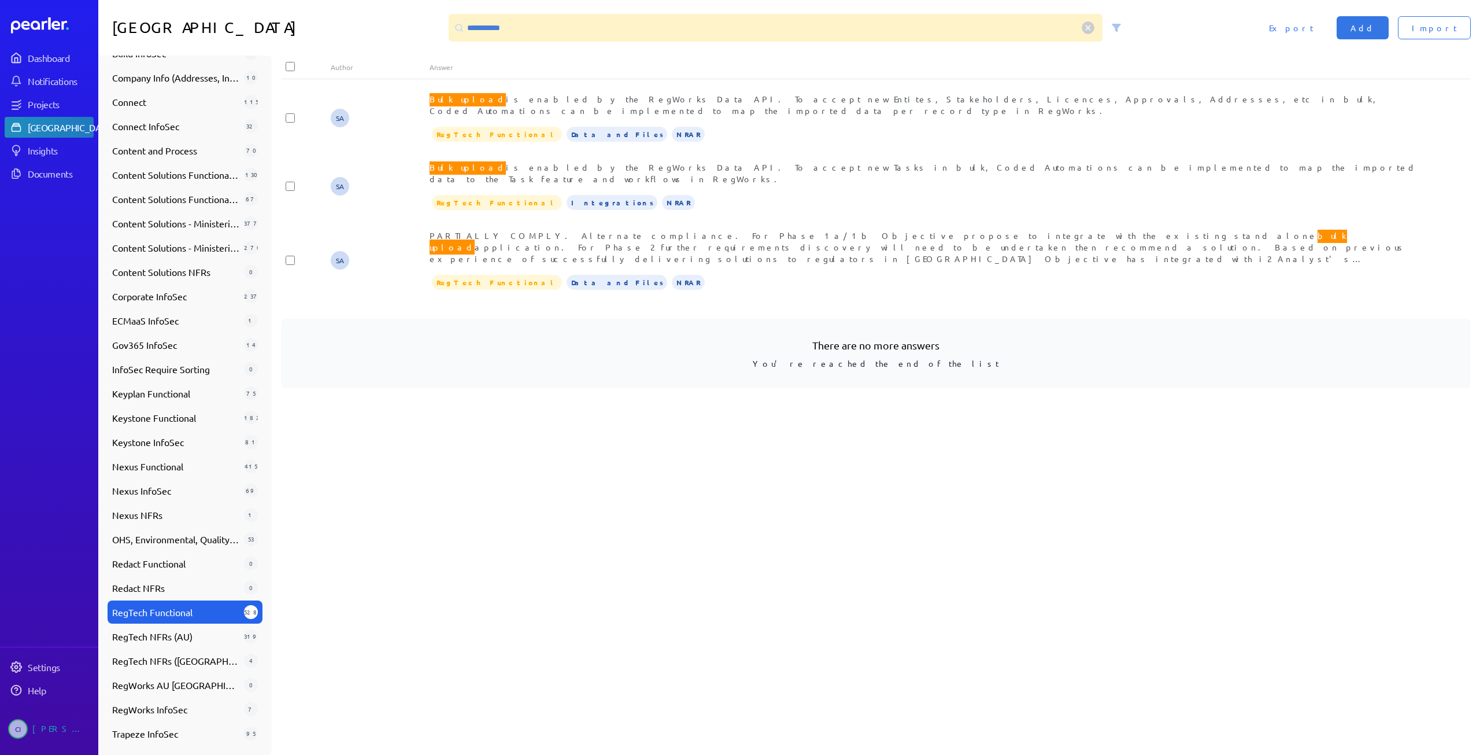
drag, startPoint x: 537, startPoint y: 43, endPoint x: 544, endPoint y: 35, distance: 11.0
click at [531, 41] on div "**********" at bounding box center [789, 28] width 1382 height 56
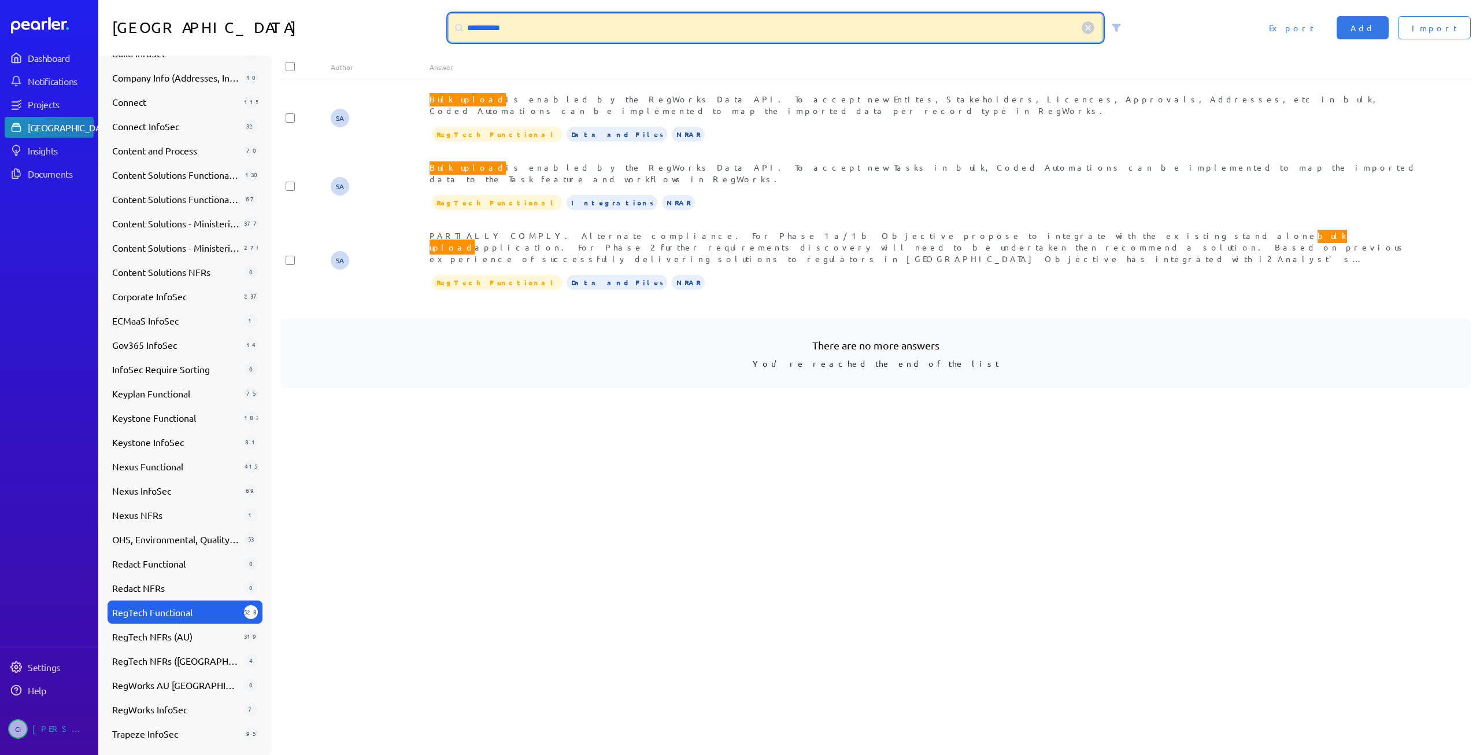
drag, startPoint x: 544, startPoint y: 34, endPoint x: 338, endPoint y: 23, distance: 205.5
click at [356, 25] on div "**********" at bounding box center [789, 28] width 1382 height 56
type input "*"
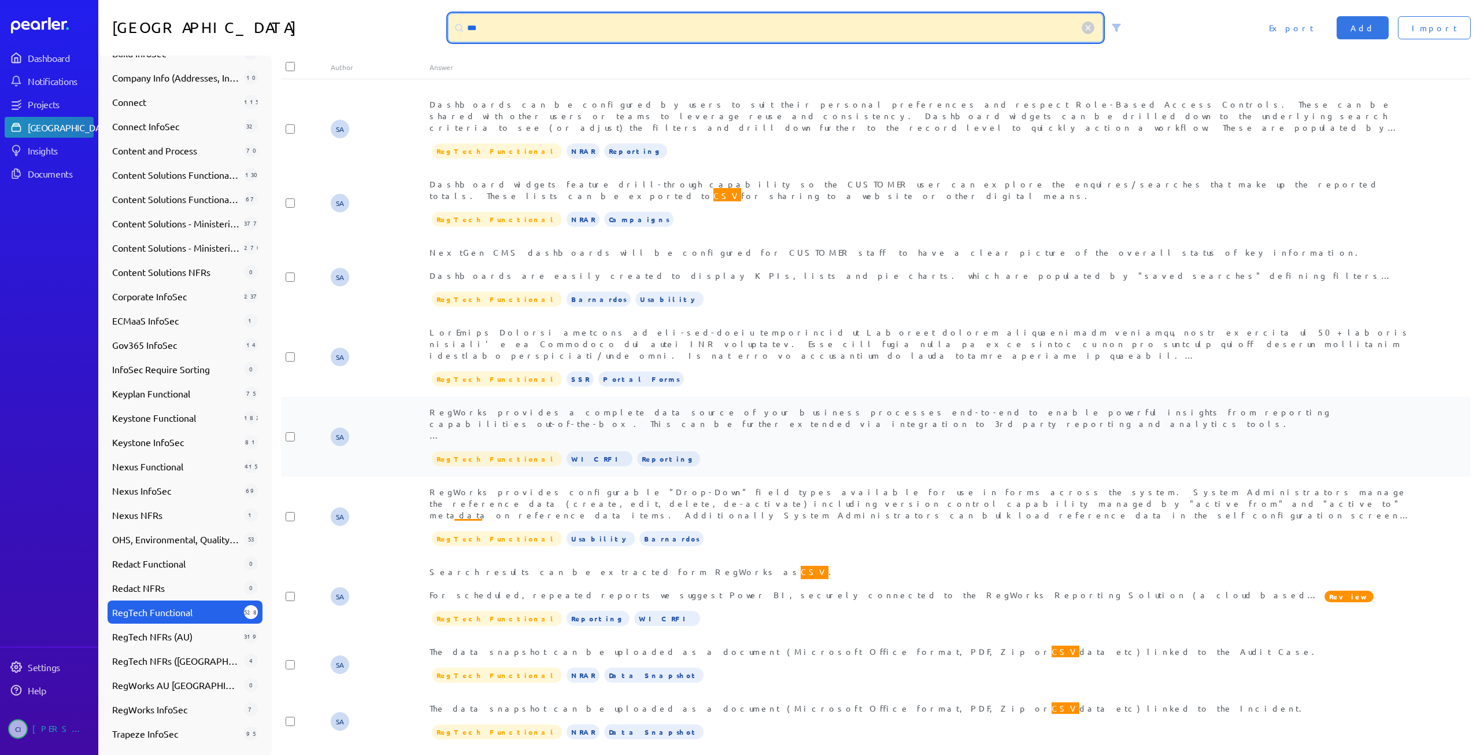
scroll to position [463, 0]
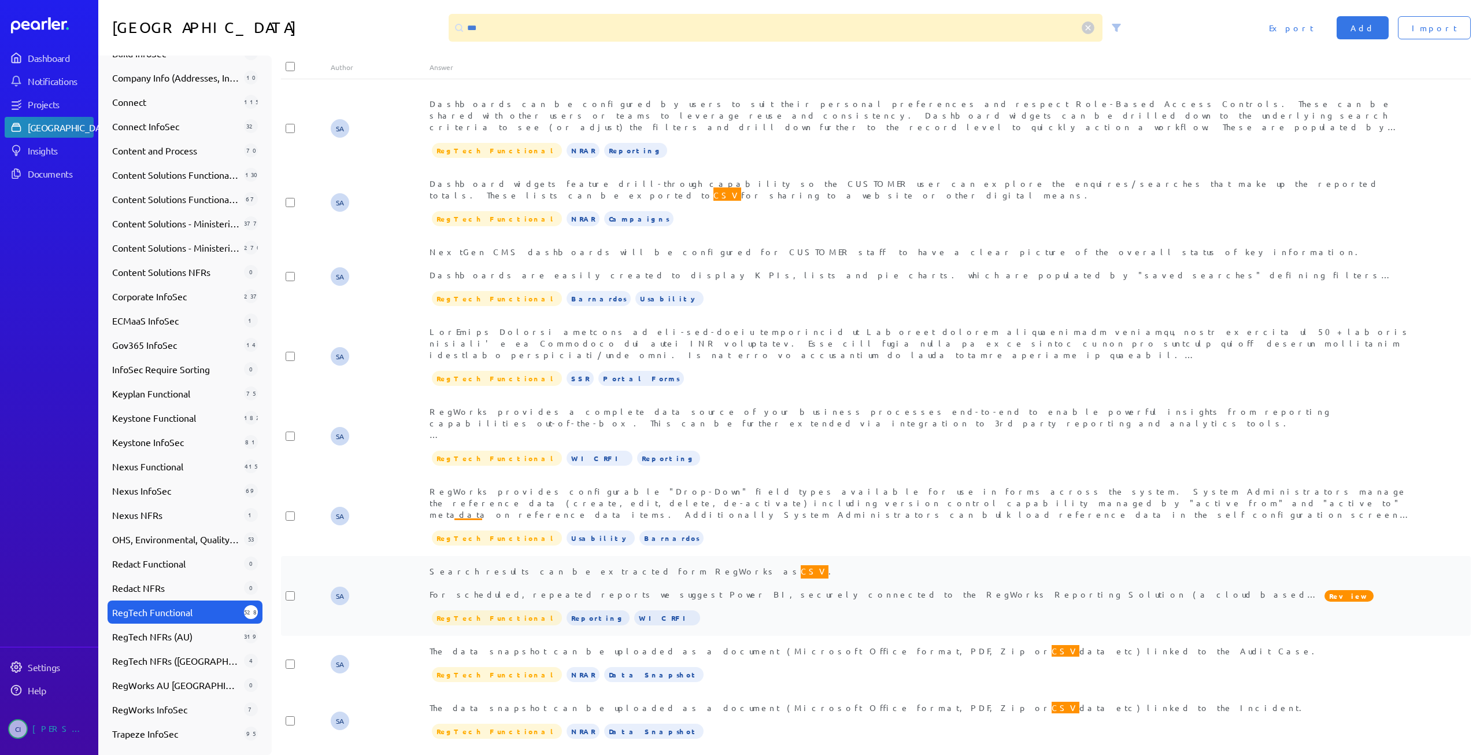
click at [673, 563] on span "Search results can be extracted form RegWorks as CSV . For scheduled, repeated …" at bounding box center [874, 586] width 889 height 47
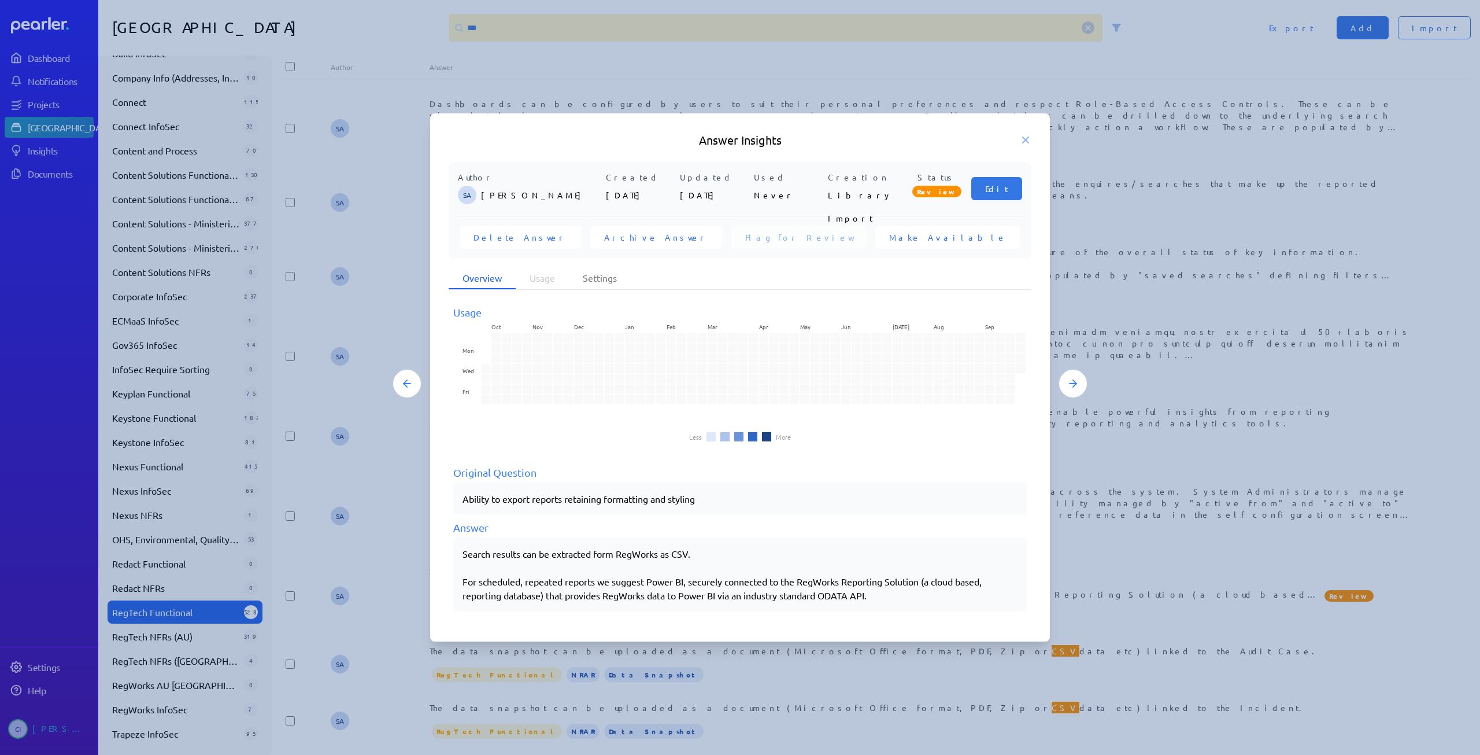
drag, startPoint x: 459, startPoint y: 556, endPoint x: 655, endPoint y: 559, distance: 196.0
click at [653, 559] on div "Search results can be extracted form RegWorks as CSV. For scheduled, repeated r…" at bounding box center [740, 574] width 574 height 74
drag, startPoint x: 690, startPoint y: 553, endPoint x: 421, endPoint y: 546, distance: 269.5
click at [421, 546] on div "Answer Insights Author SA Steve Ackermann Created 30th Jul 2024 Updated 21st No…" at bounding box center [740, 377] width 694 height 528
copy div "Search results can be extracted form RegWorks as CSV"
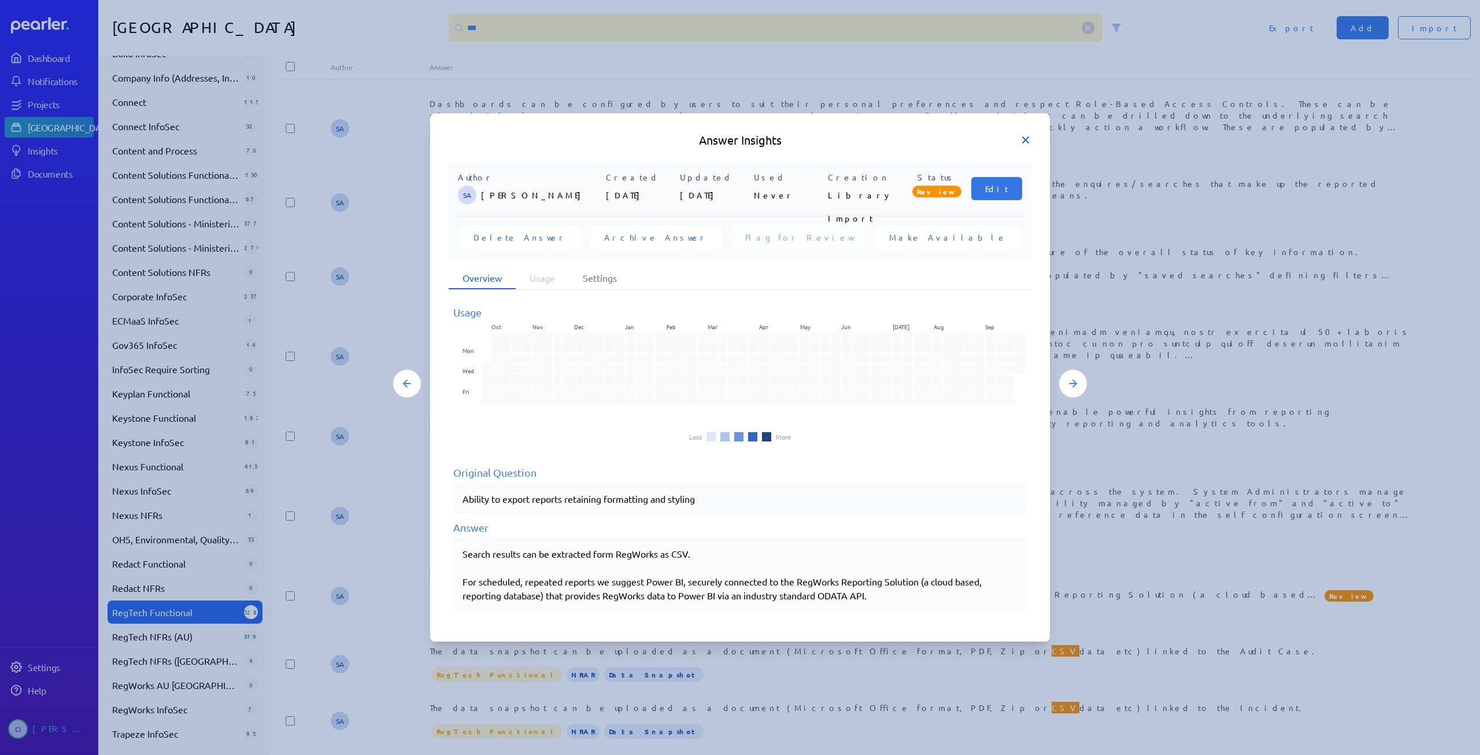
click at [1025, 141] on icon at bounding box center [1026, 140] width 6 height 6
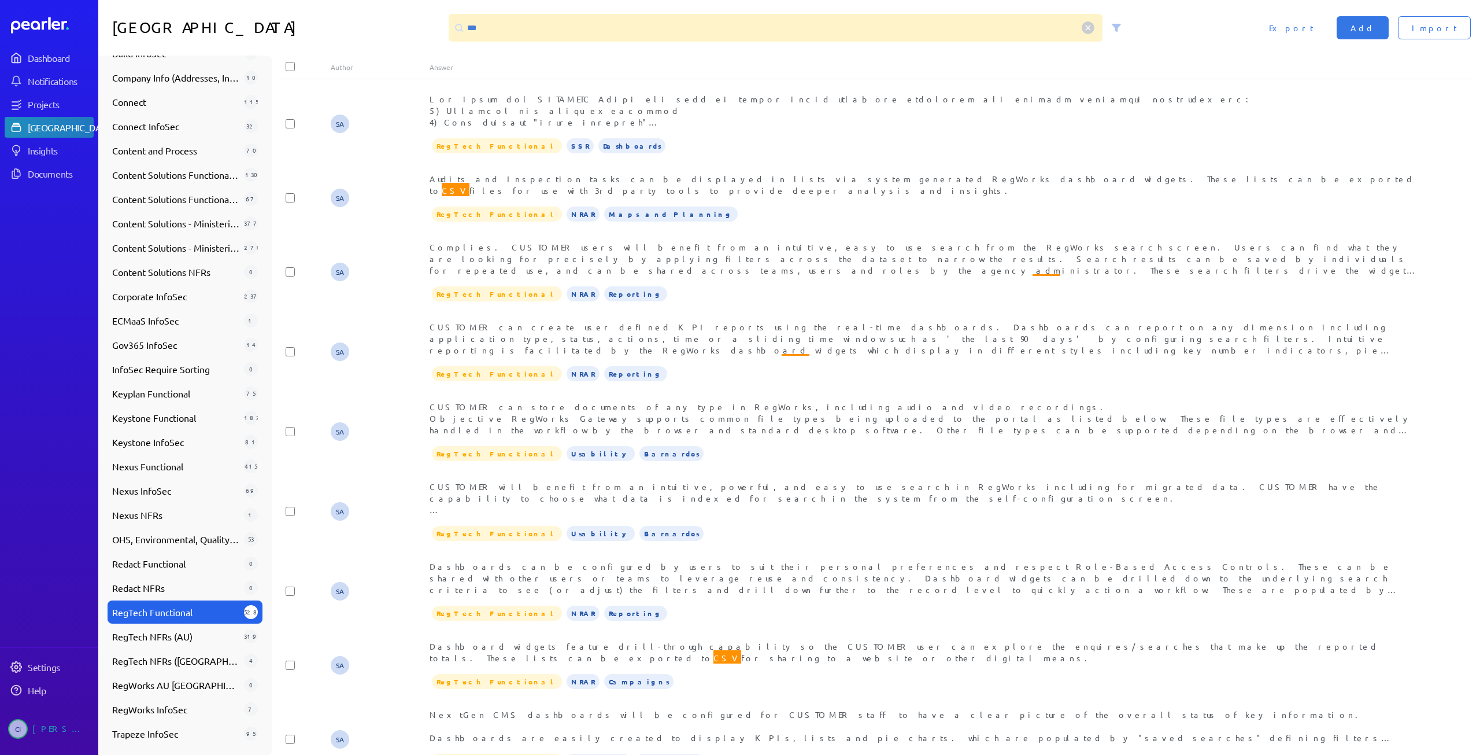
scroll to position [405, 0]
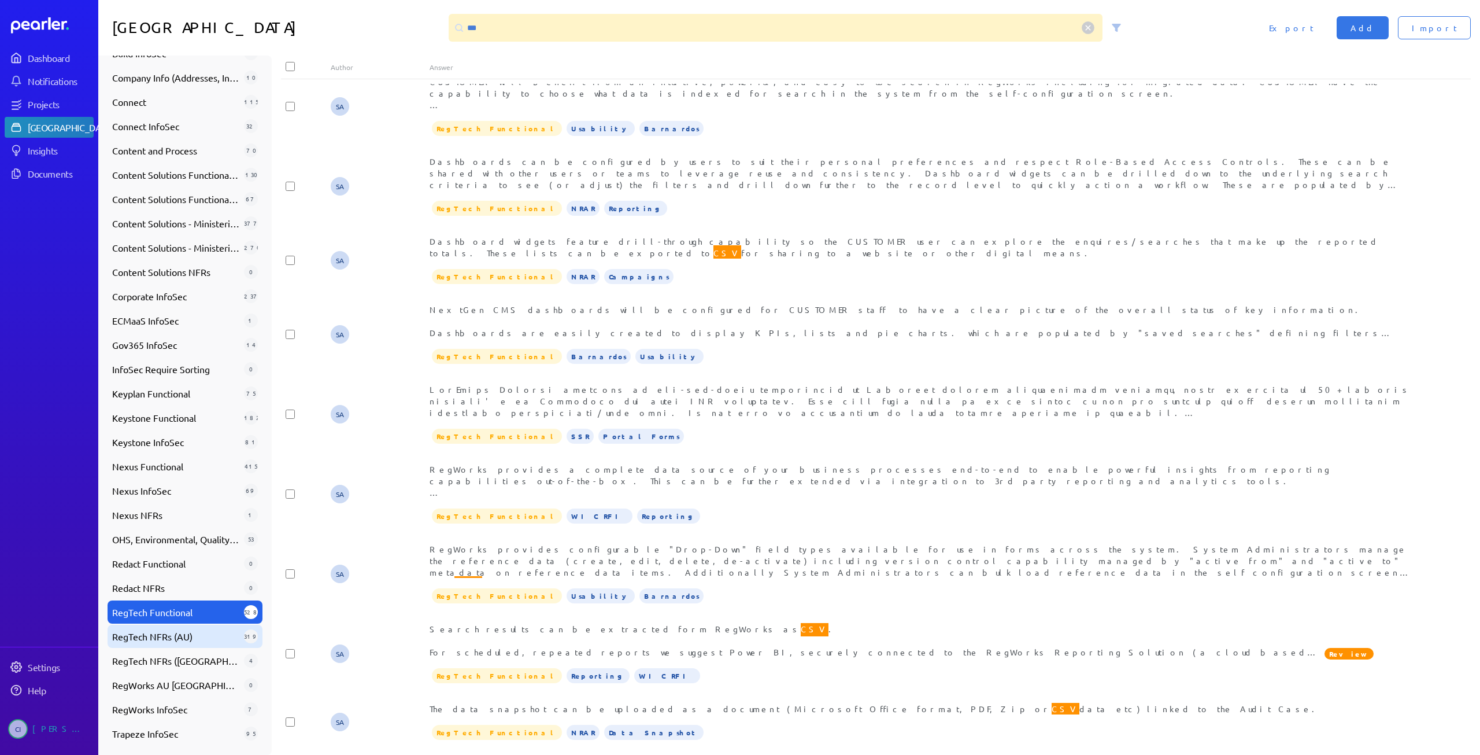
click at [198, 615] on span "RegTech NFRs (AU)" at bounding box center [175, 636] width 127 height 14
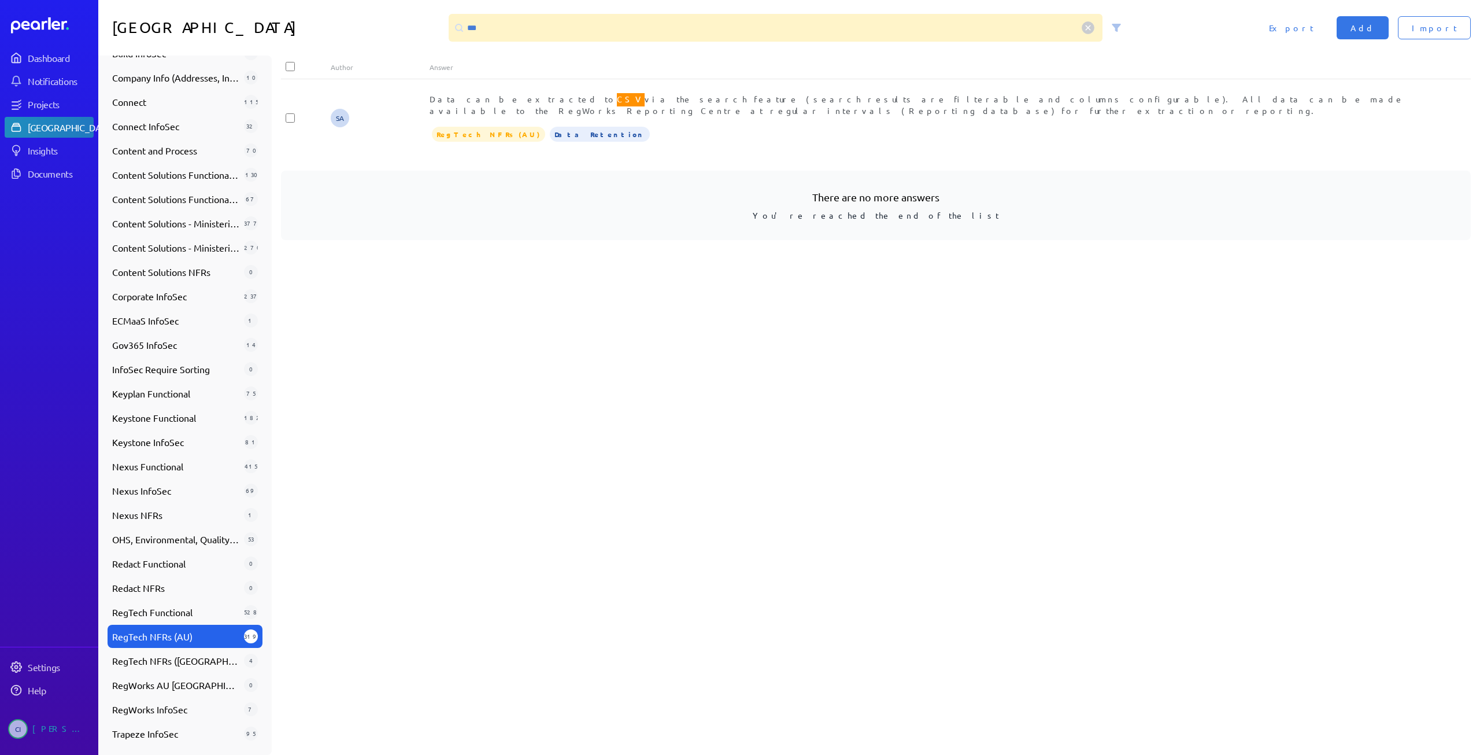
scroll to position [0, 0]
click at [633, 95] on span "Data can be extracted to CSV via the search feature (search results are filtera…" at bounding box center [917, 103] width 975 height 24
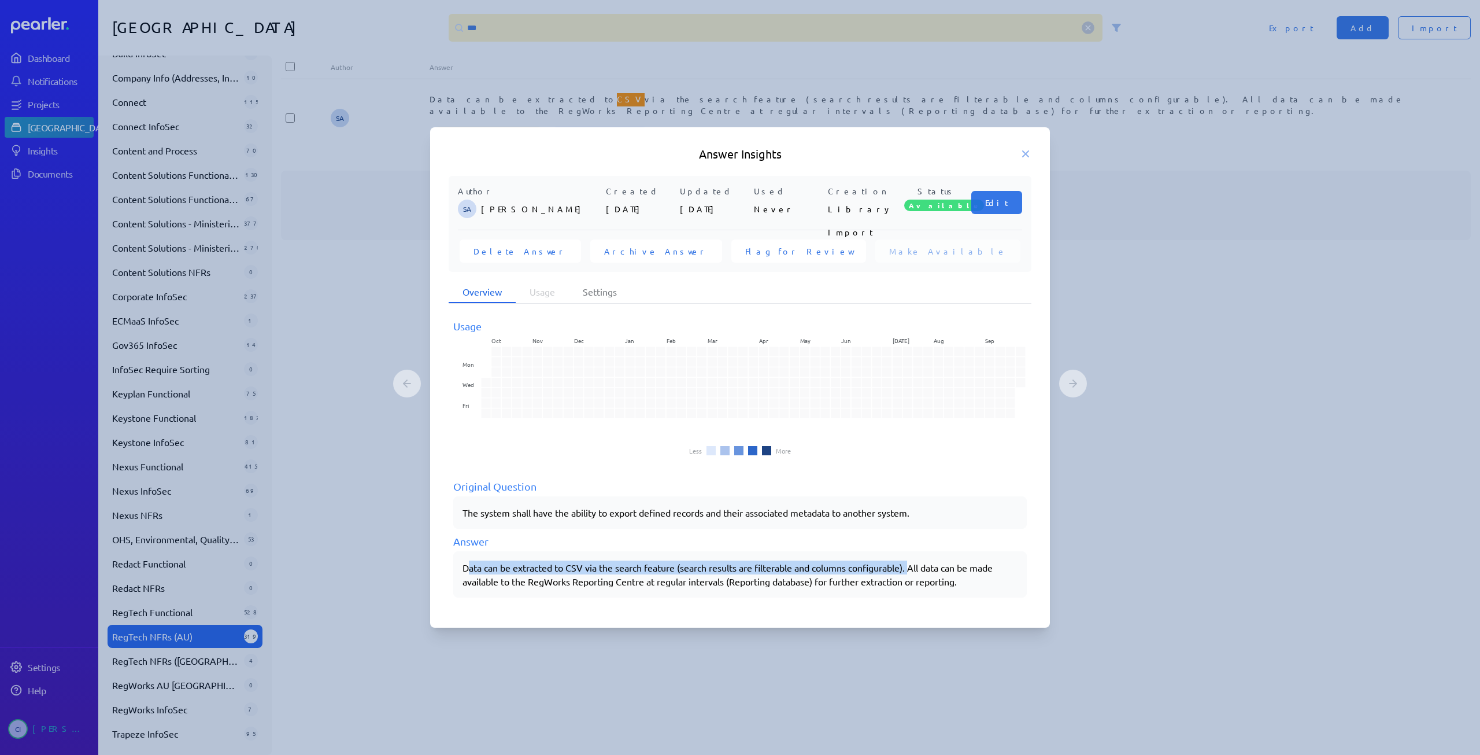
drag, startPoint x: 467, startPoint y: 564, endPoint x: 916, endPoint y: 554, distance: 448.8
click at [916, 554] on div "Data can be extracted to CSV via the search feature (search results are filtera…" at bounding box center [740, 574] width 574 height 46
click at [559, 582] on div "Data can be extracted to CSV via the search feature (search results are filtera…" at bounding box center [740, 574] width 555 height 28
drag, startPoint x: 460, startPoint y: 564, endPoint x: 847, endPoint y: 568, distance: 386.8
click at [731, 573] on div "Data can be extracted to CSV via the search feature (search results are filtera…" at bounding box center [740, 574] width 574 height 46
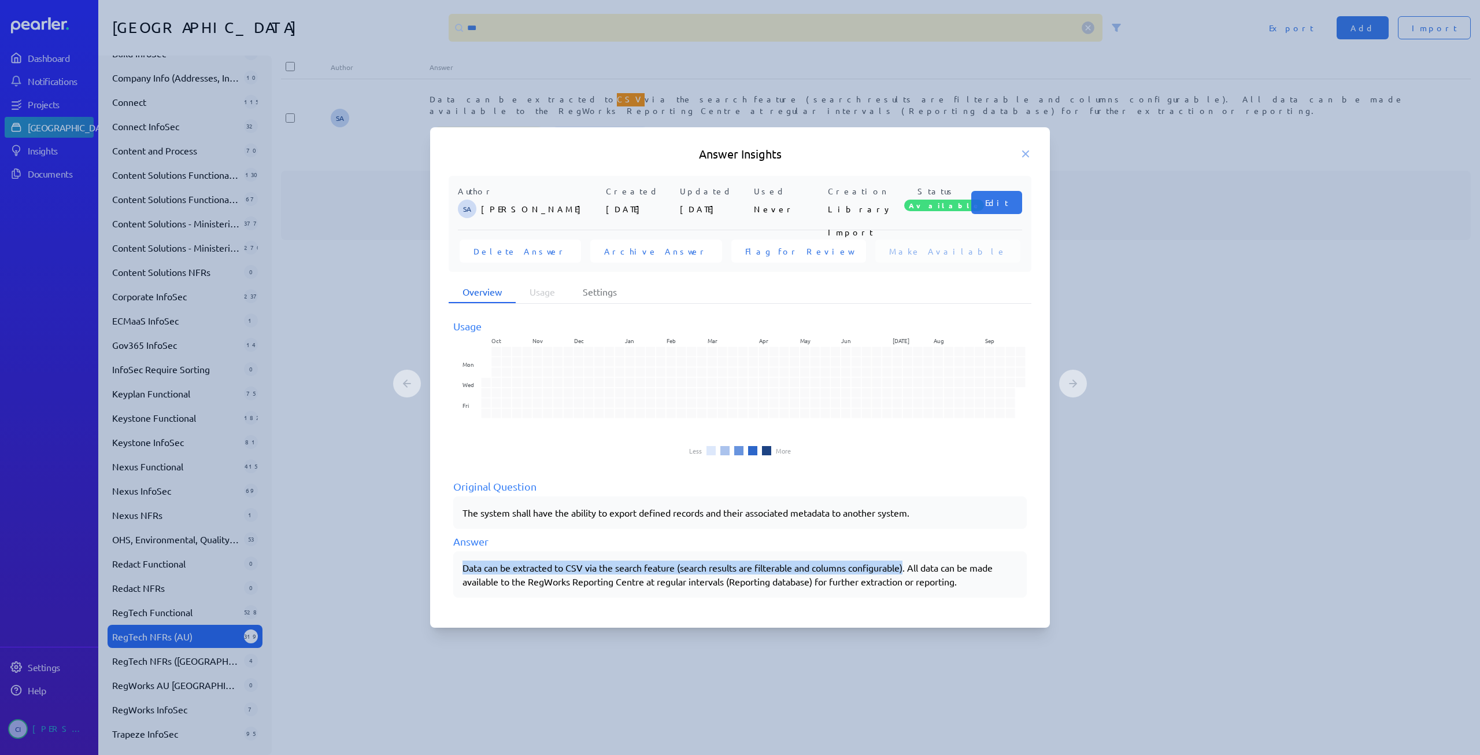
drag, startPoint x: 911, startPoint y: 566, endPoint x: 408, endPoint y: 561, distance: 502.5
click at [408, 561] on div "Answer Insights Author SA Steve Ackermann Created 26th Nov 2024 Updated 26th No…" at bounding box center [740, 377] width 694 height 501
copy div "Data can be extracted to CSV via the search feature (search results are filtera…"
click at [1026, 153] on icon at bounding box center [1026, 154] width 6 height 6
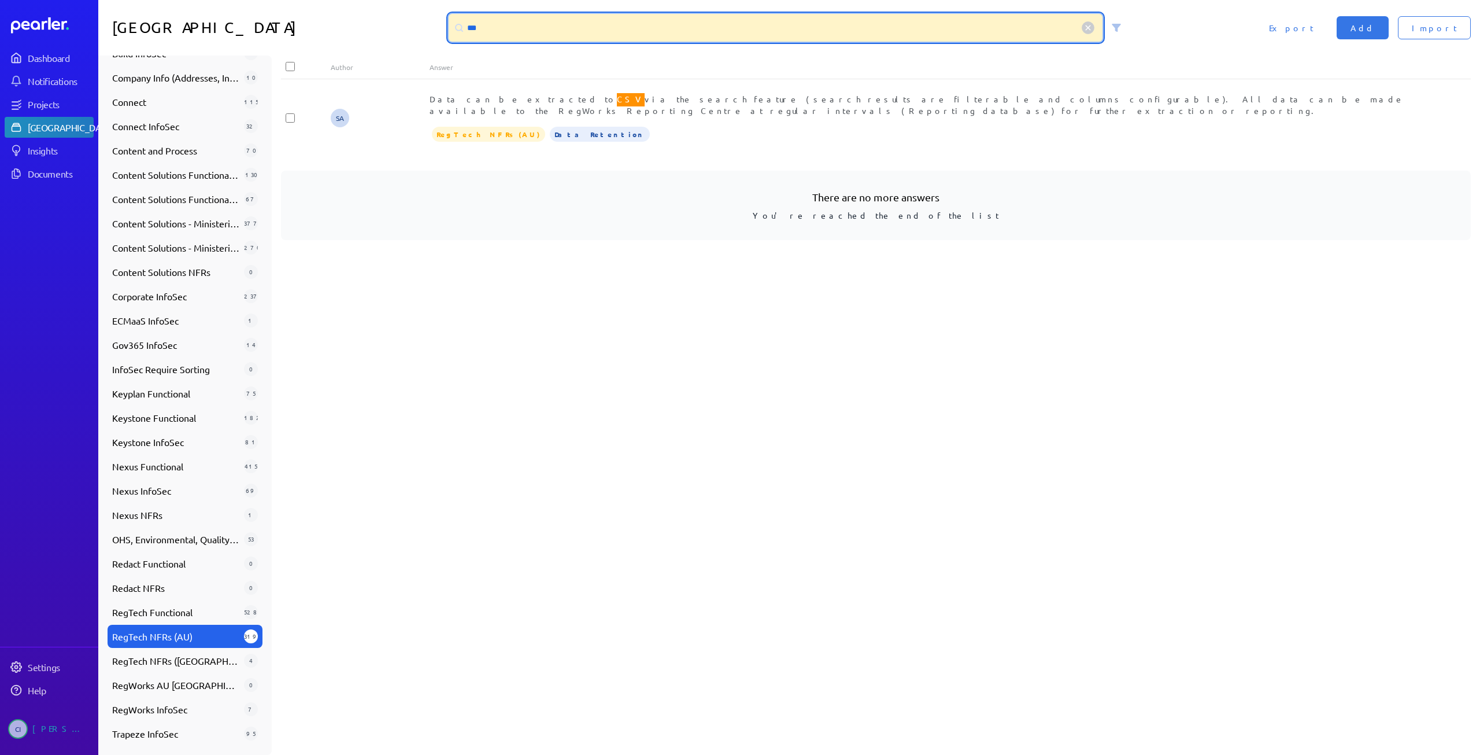
drag, startPoint x: 490, startPoint y: 27, endPoint x: 451, endPoint y: 19, distance: 40.3
click at [451, 19] on div "***" at bounding box center [776, 28] width 654 height 28
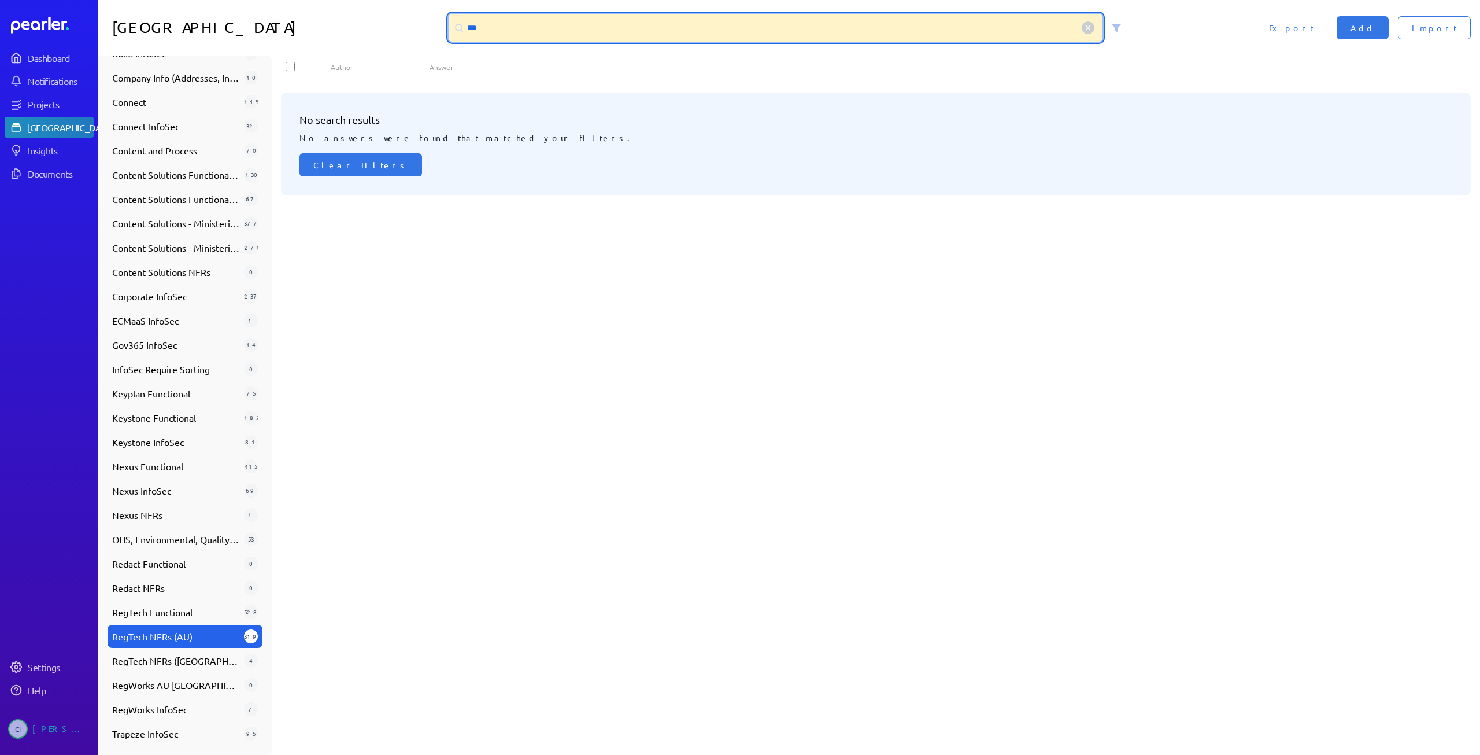
type input "***"
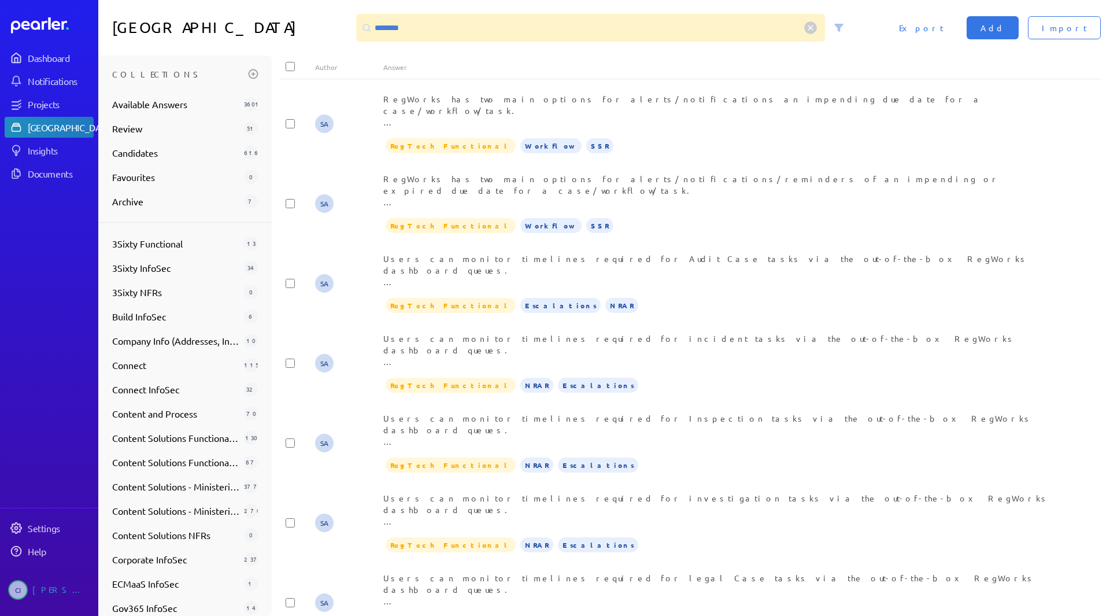
scroll to position [402, 0]
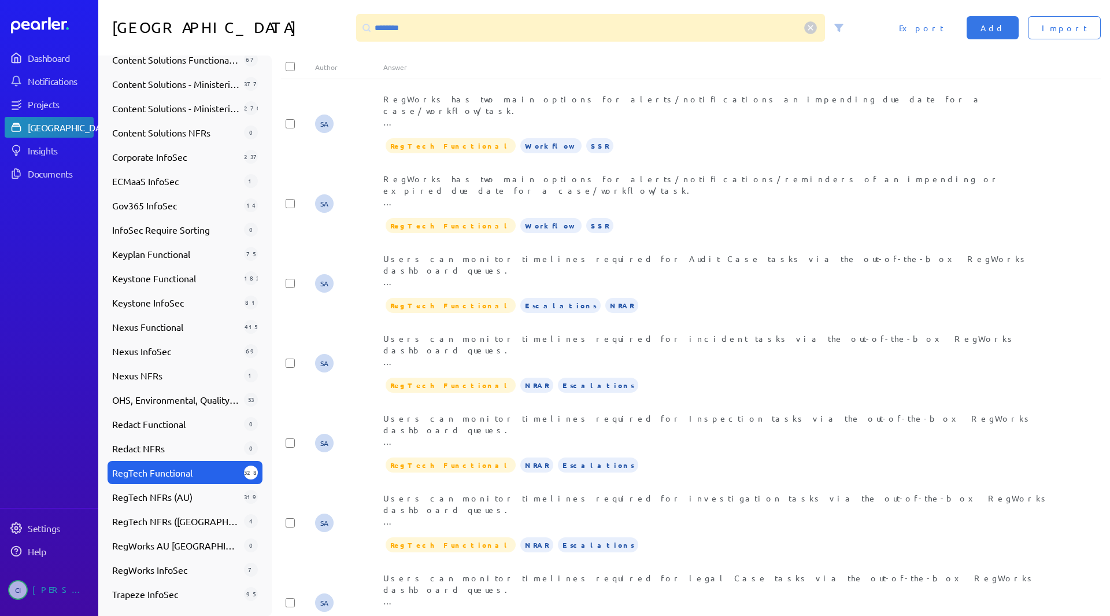
click at [206, 16] on div "Answer Library ******** Import Add Export" at bounding box center [604, 28] width 1012 height 56
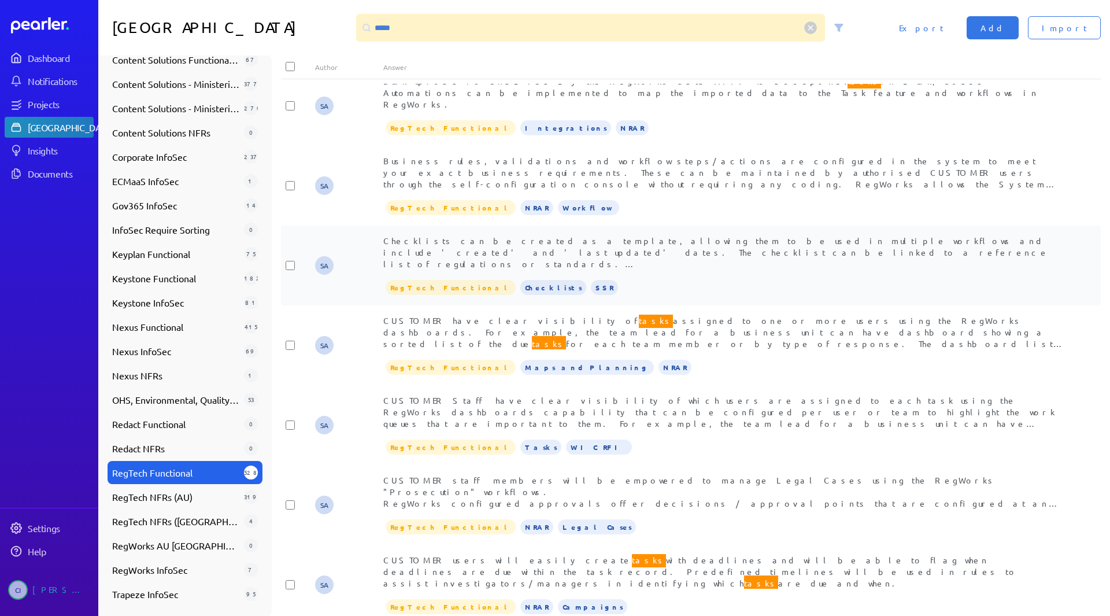
scroll to position [405, 0]
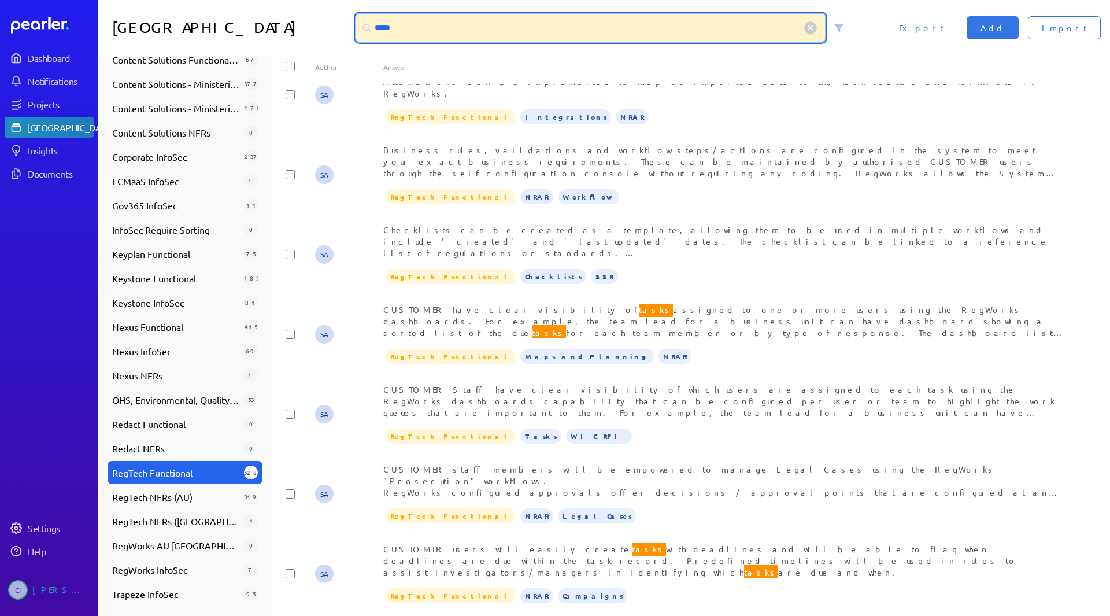
drag, startPoint x: 476, startPoint y: 29, endPoint x: 259, endPoint y: 19, distance: 217.1
click at [315, 21] on div "Answer Library ***** Import Add Export" at bounding box center [604, 28] width 1012 height 56
type input "*"
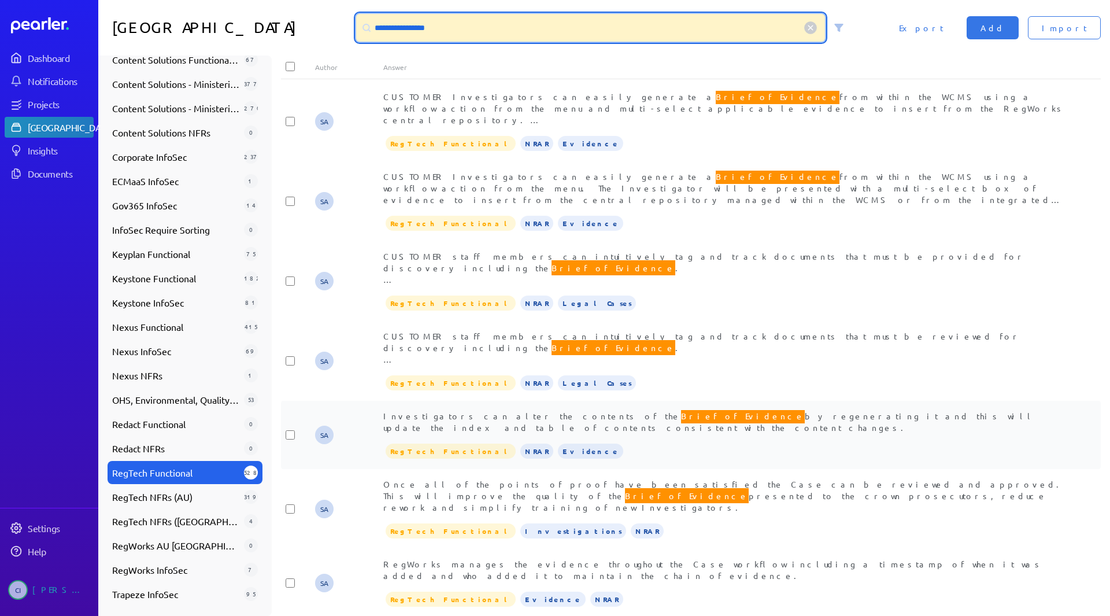
scroll to position [0, 0]
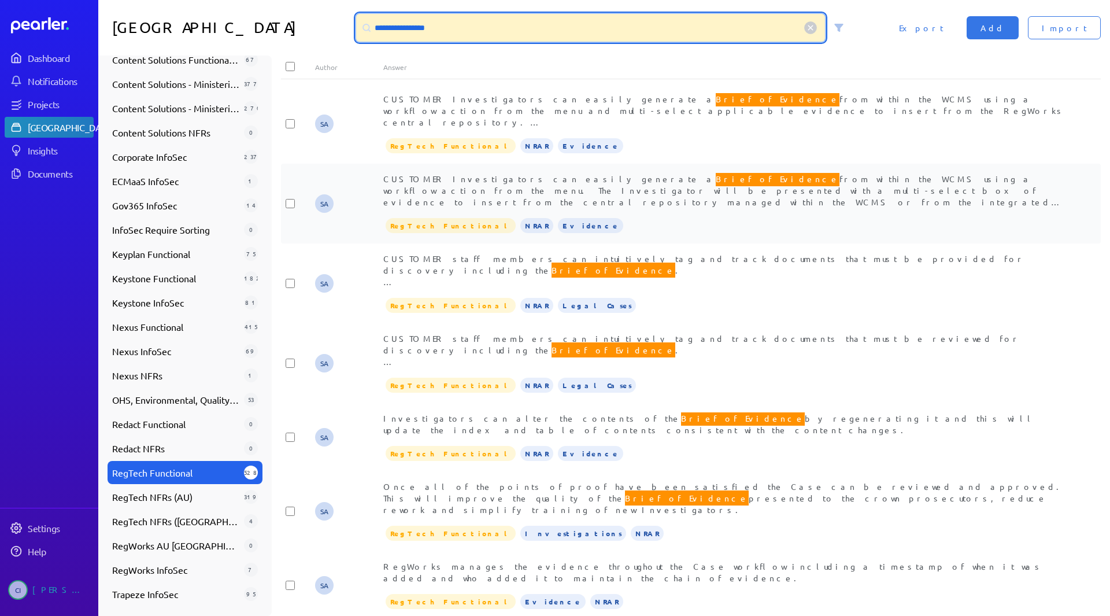
type input "**********"
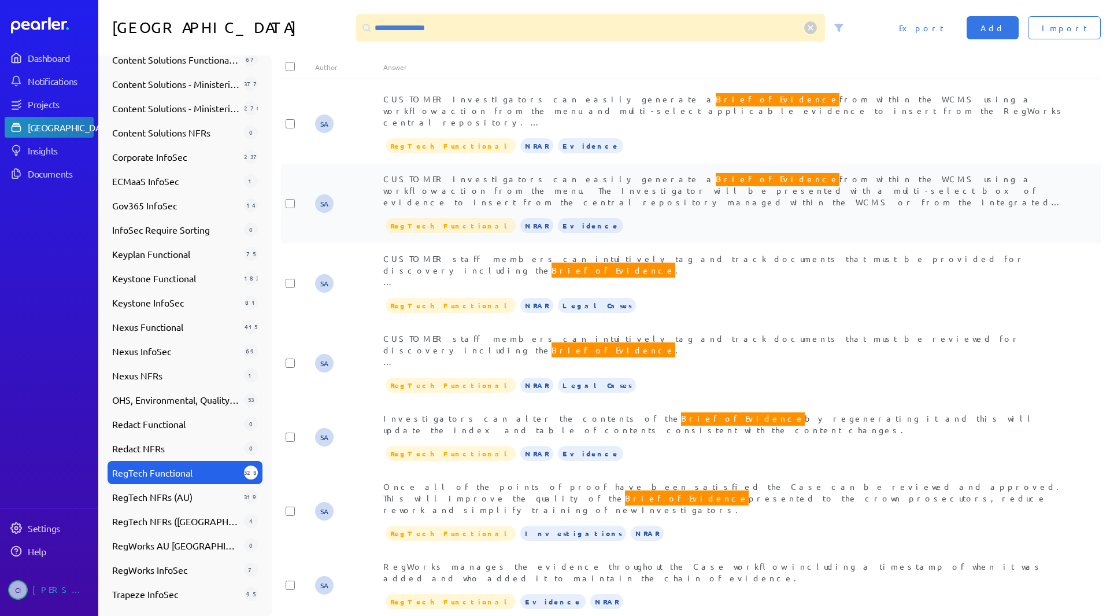
click at [715, 193] on span "CUSTOMER Investigators can easily generate a Brief of Evidence from within the …" at bounding box center [722, 316] width 679 height 290
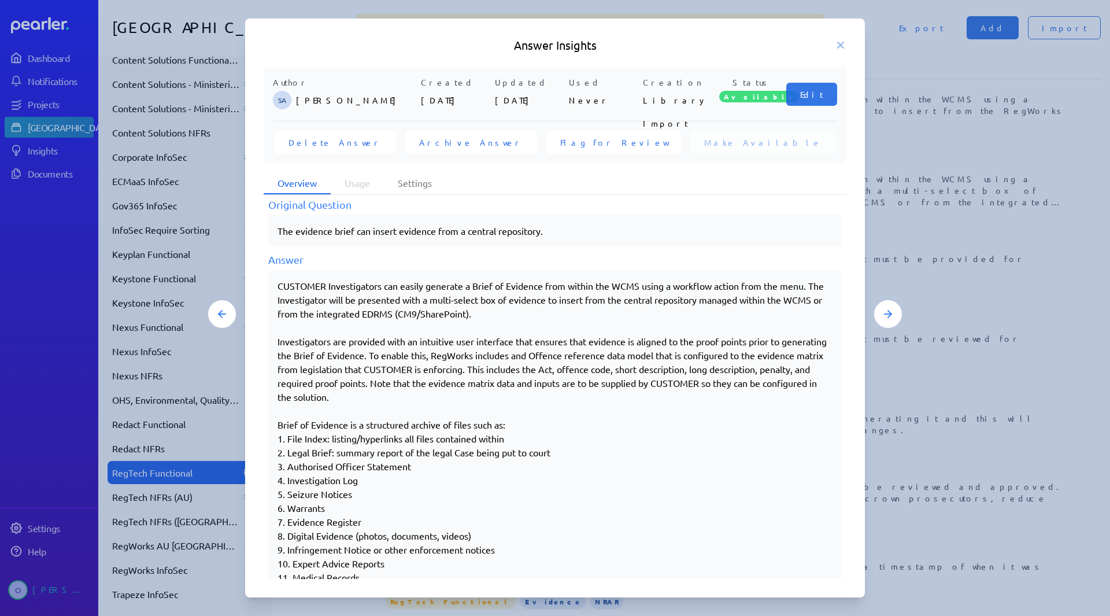
scroll to position [225, 0]
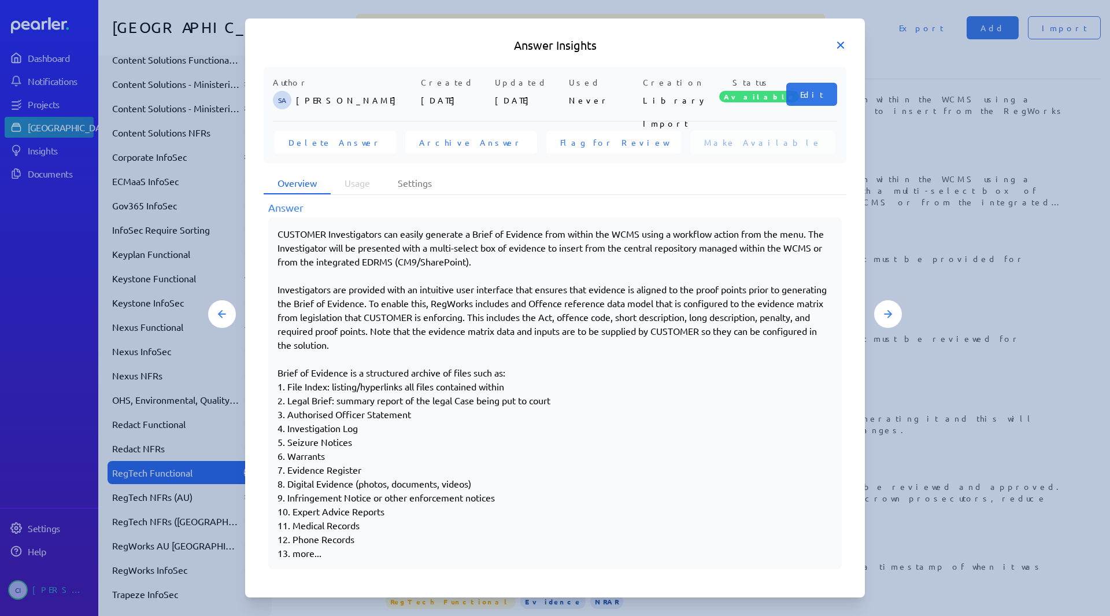
click at [838, 46] on icon at bounding box center [841, 45] width 12 height 12
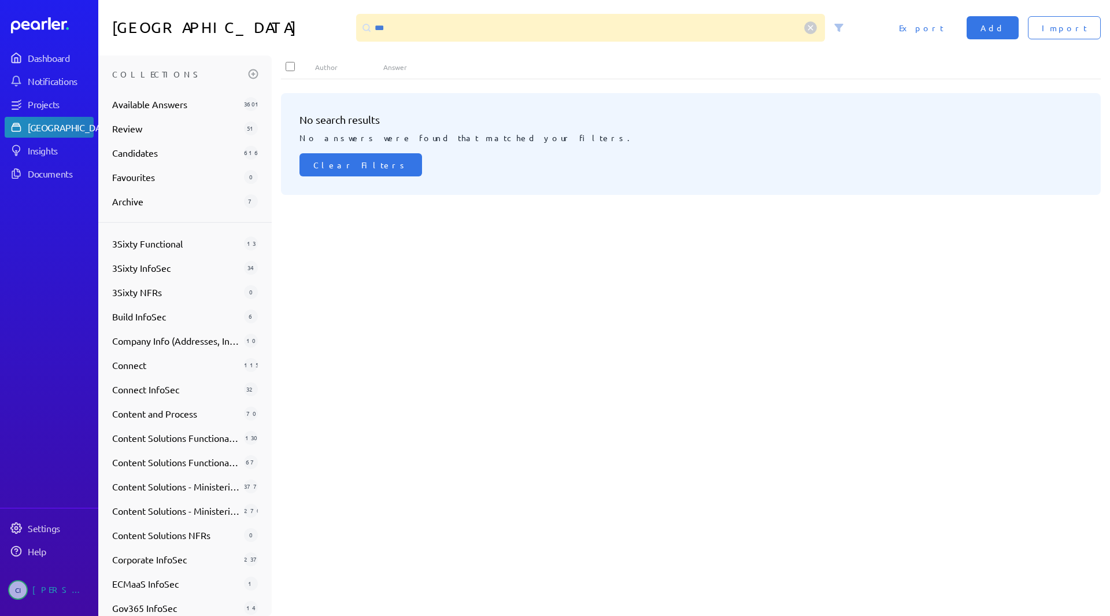
scroll to position [263, 0]
